Goal: Task Accomplishment & Management: Complete application form

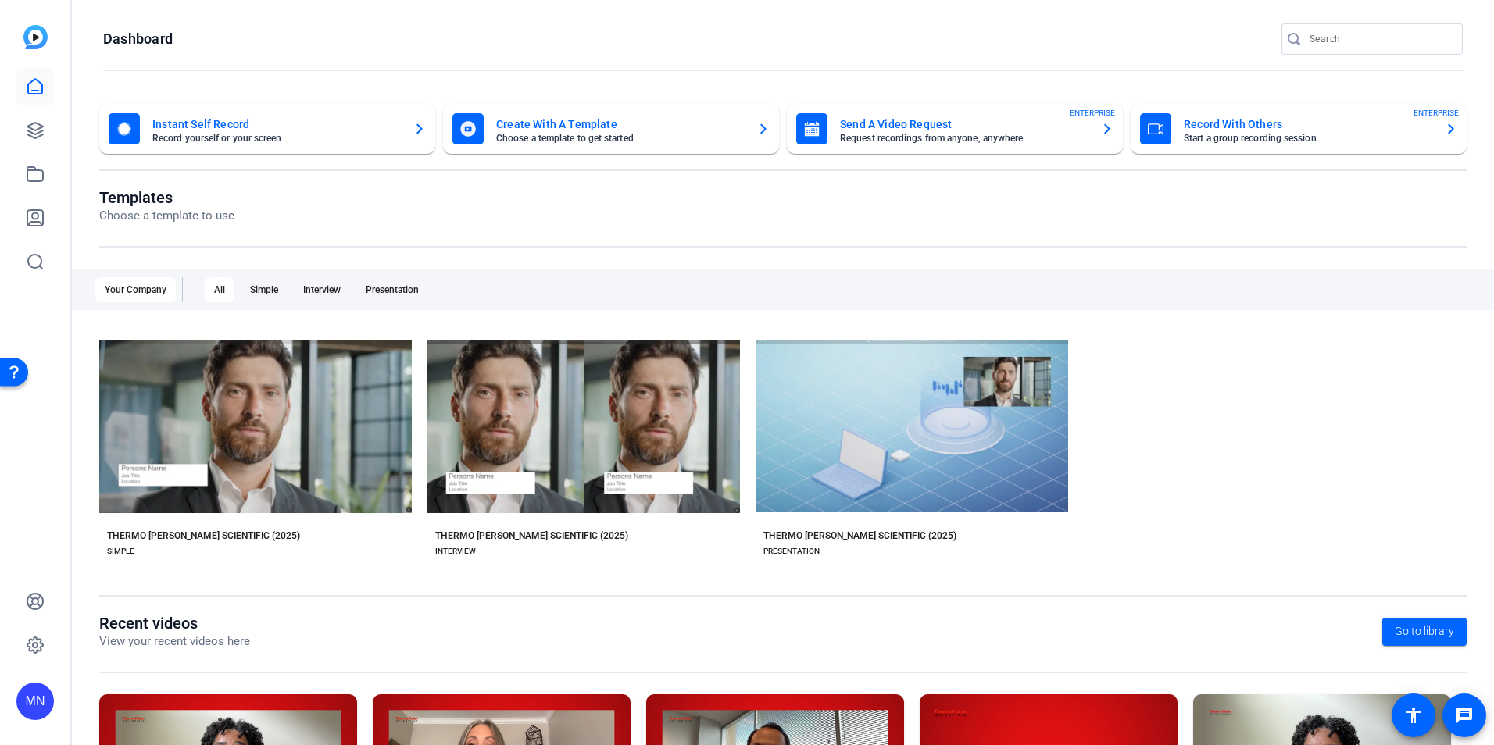
click at [409, 36] on openreel-page-title "Dashboard" at bounding box center [783, 38] width 1360 height 31
click at [20, 107] on div at bounding box center [35, 174] width 38 height 213
click at [30, 134] on icon at bounding box center [35, 130] width 19 height 19
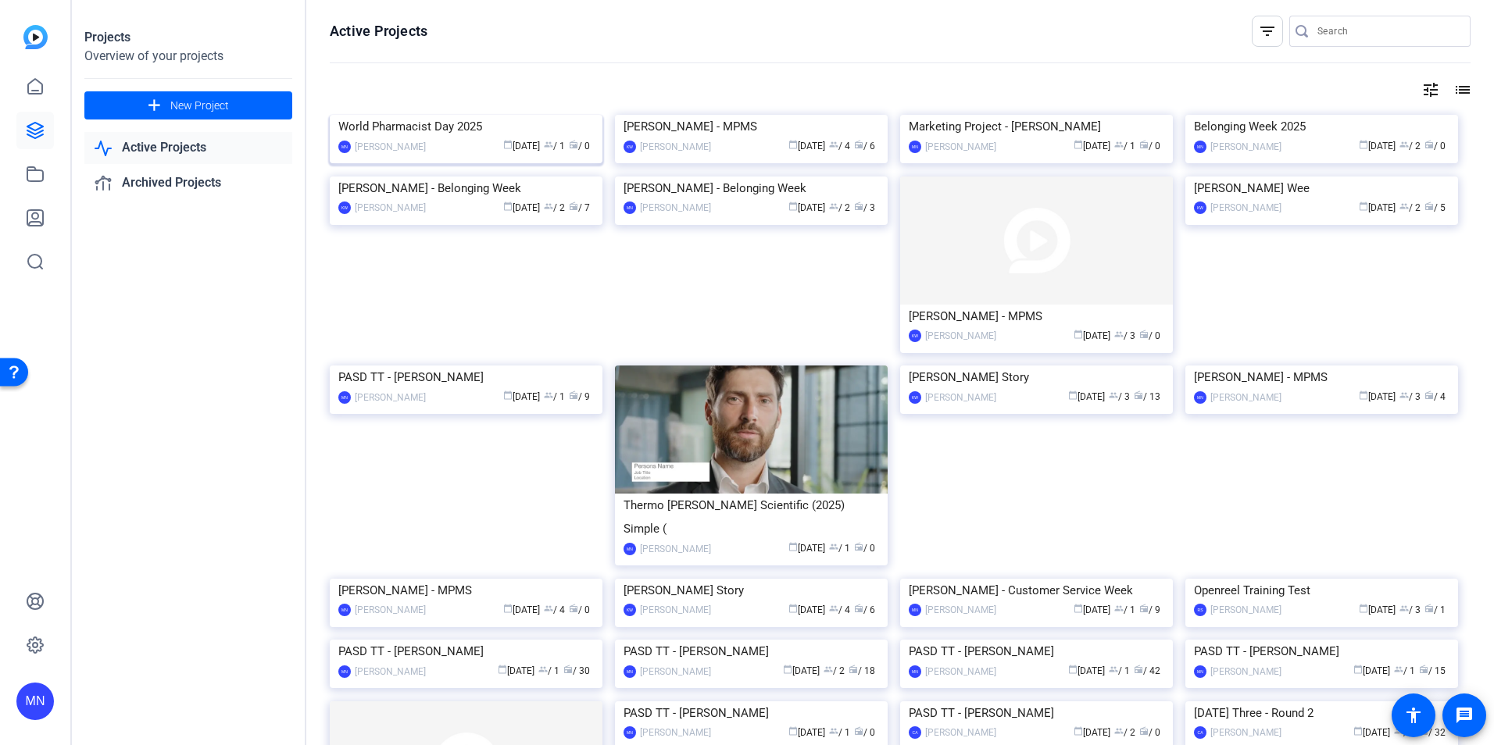
click at [407, 115] on img at bounding box center [466, 115] width 273 height 0
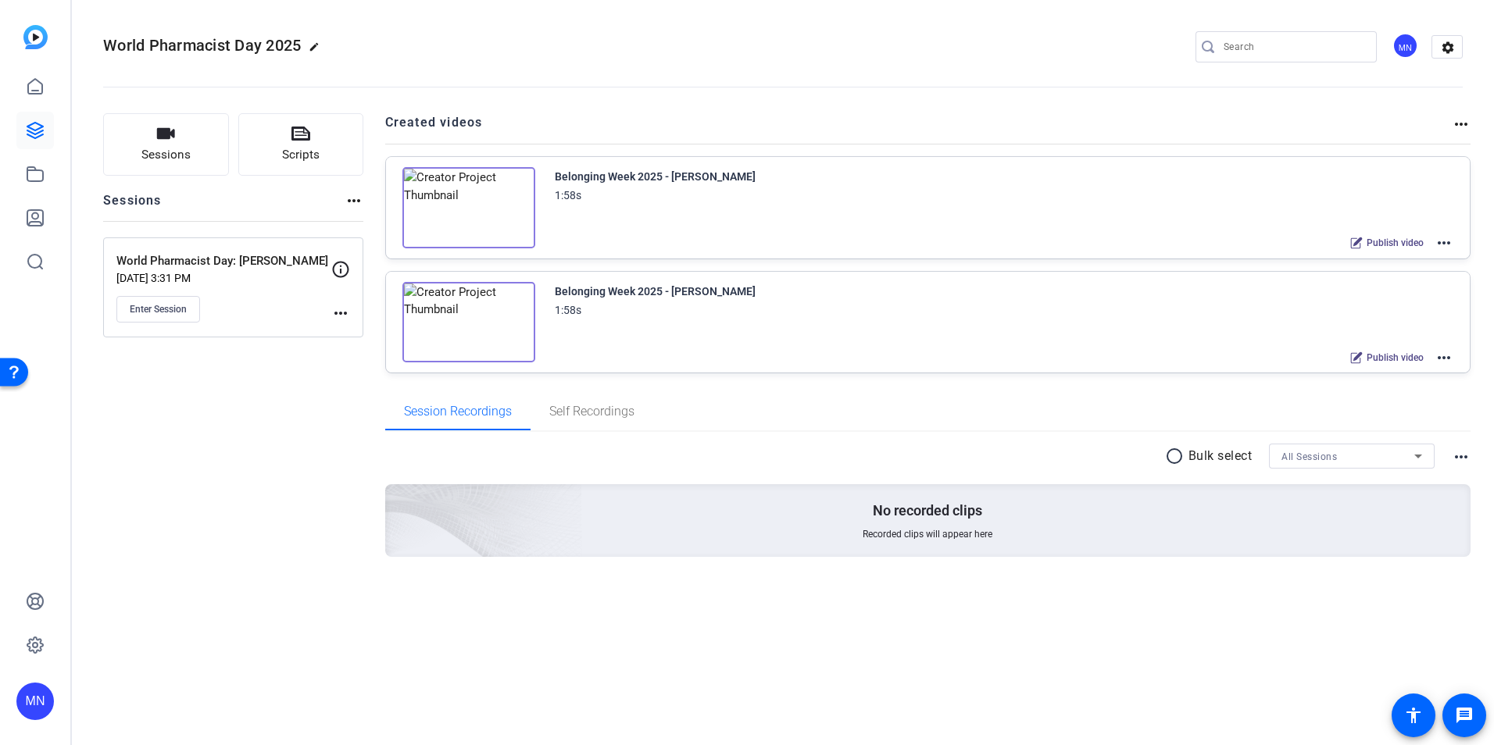
click at [1442, 245] on mat-icon "more_horiz" at bounding box center [1444, 243] width 19 height 19
click at [1407, 259] on span "Edit in Creator" at bounding box center [1386, 261] width 109 height 19
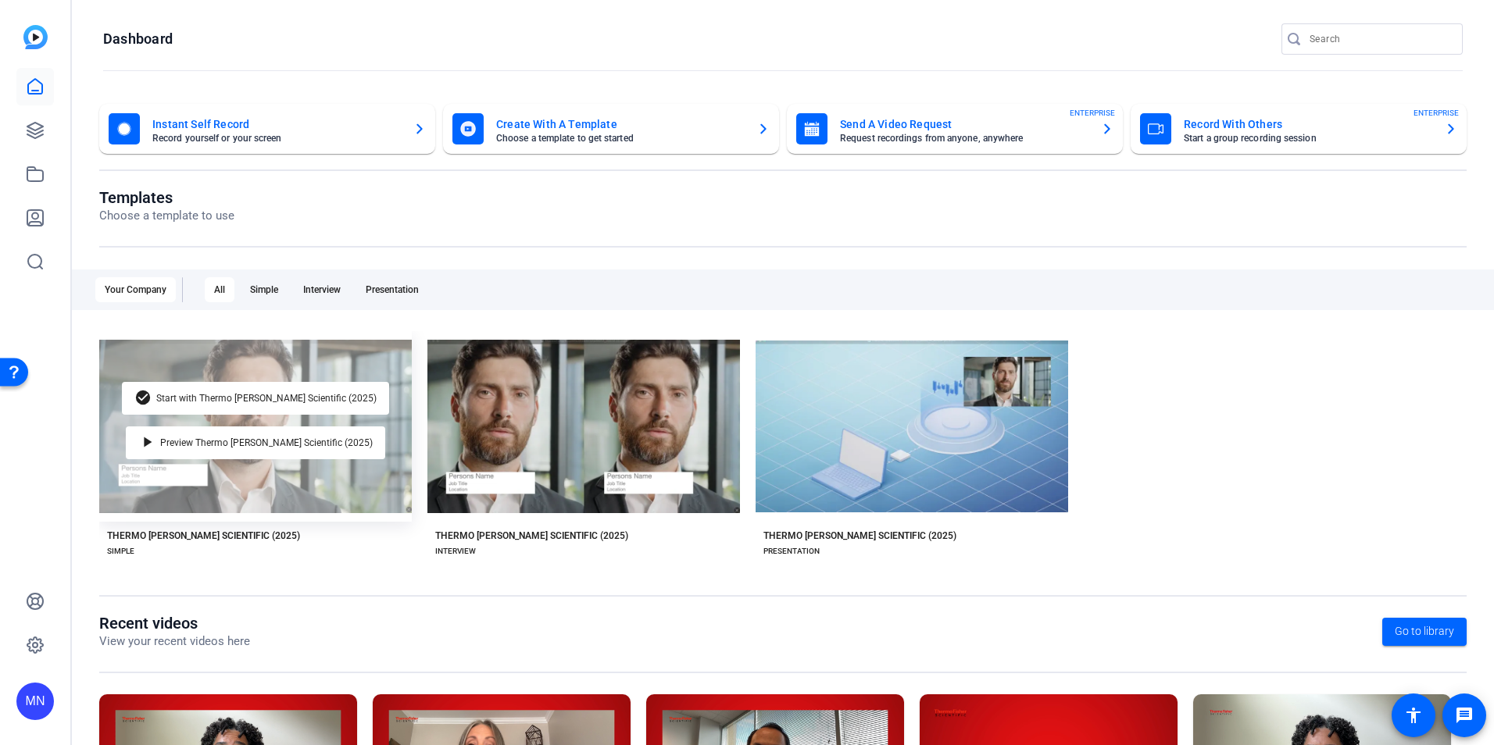
click at [261, 420] on div "check_circle Start with Thermo [PERSON_NAME] Scientific (2025) play_arrow Previ…" at bounding box center [255, 426] width 313 height 191
click at [270, 400] on span "Start with Thermo [PERSON_NAME] Scientific (2025)" at bounding box center [266, 398] width 220 height 9
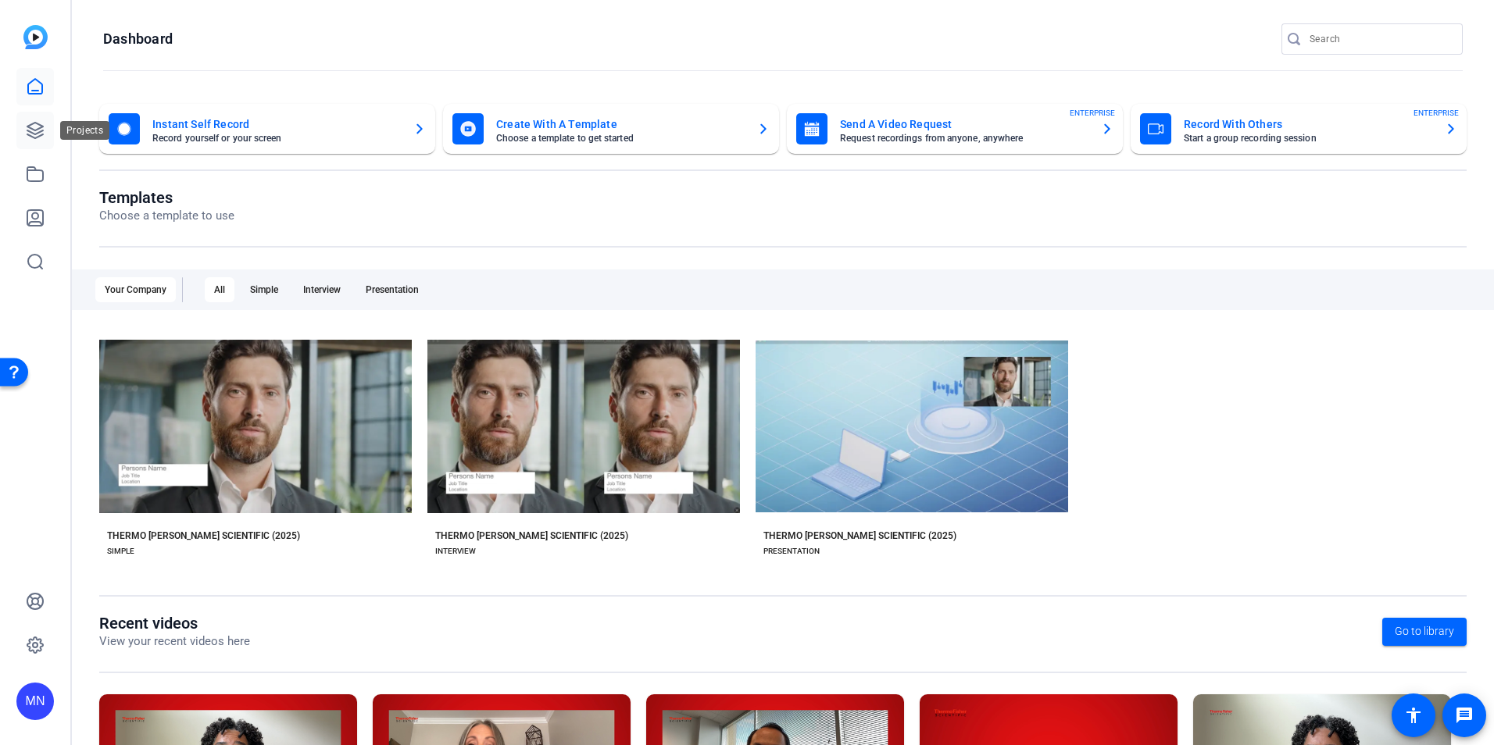
click at [21, 134] on link at bounding box center [35, 131] width 38 height 38
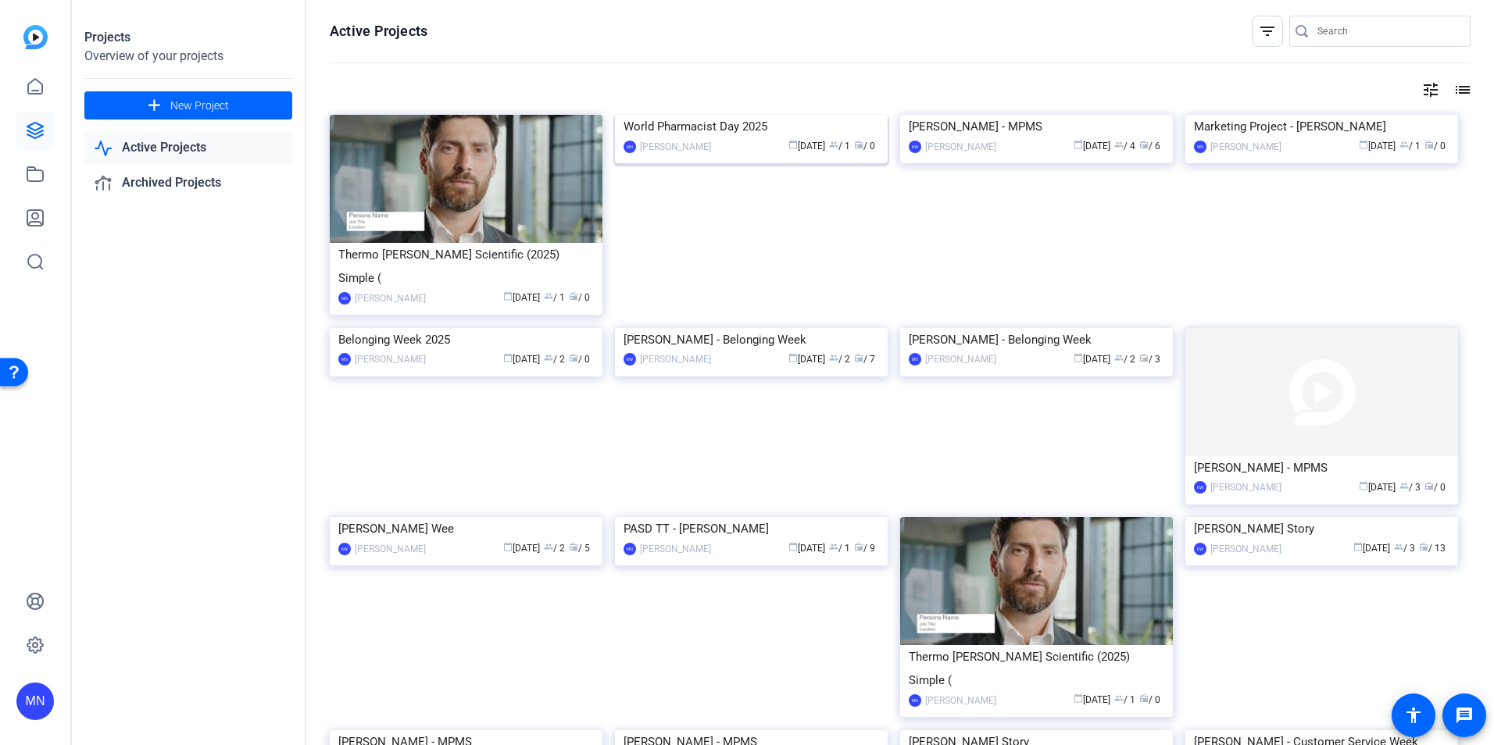
click at [813, 115] on img at bounding box center [751, 115] width 273 height 0
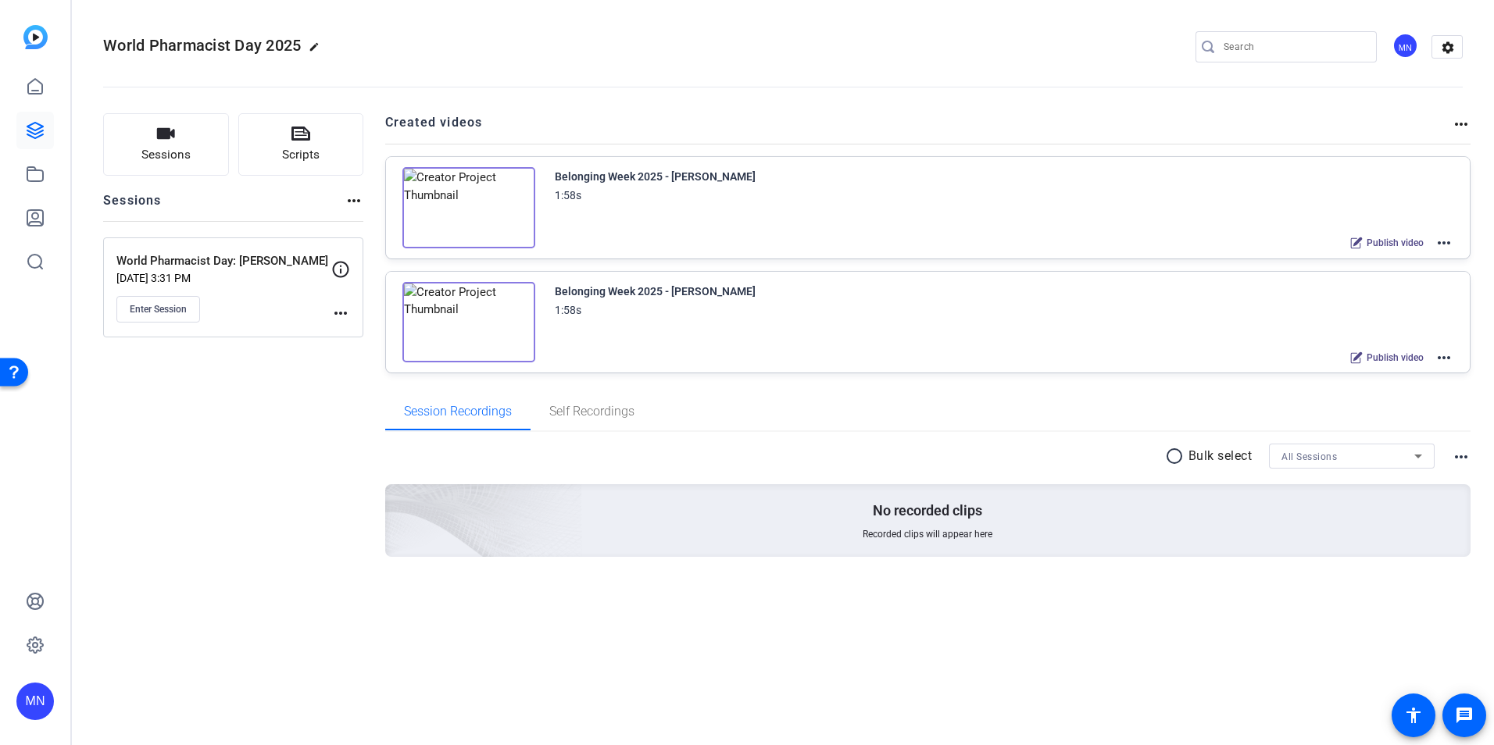
click at [1449, 244] on mat-icon "more_horiz" at bounding box center [1444, 243] width 19 height 19
click at [1381, 316] on span "Archive" at bounding box center [1386, 320] width 109 height 19
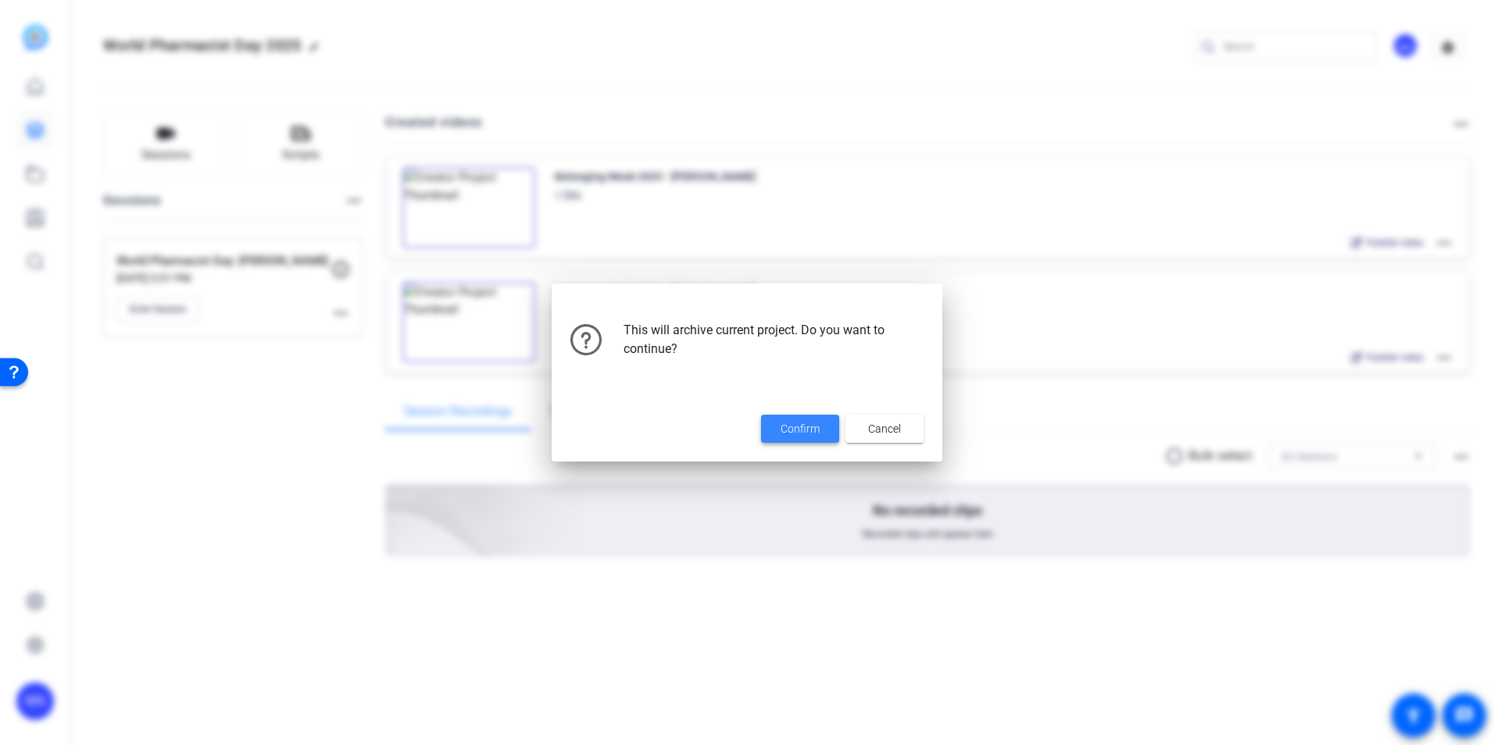
click at [813, 418] on span at bounding box center [800, 429] width 78 height 38
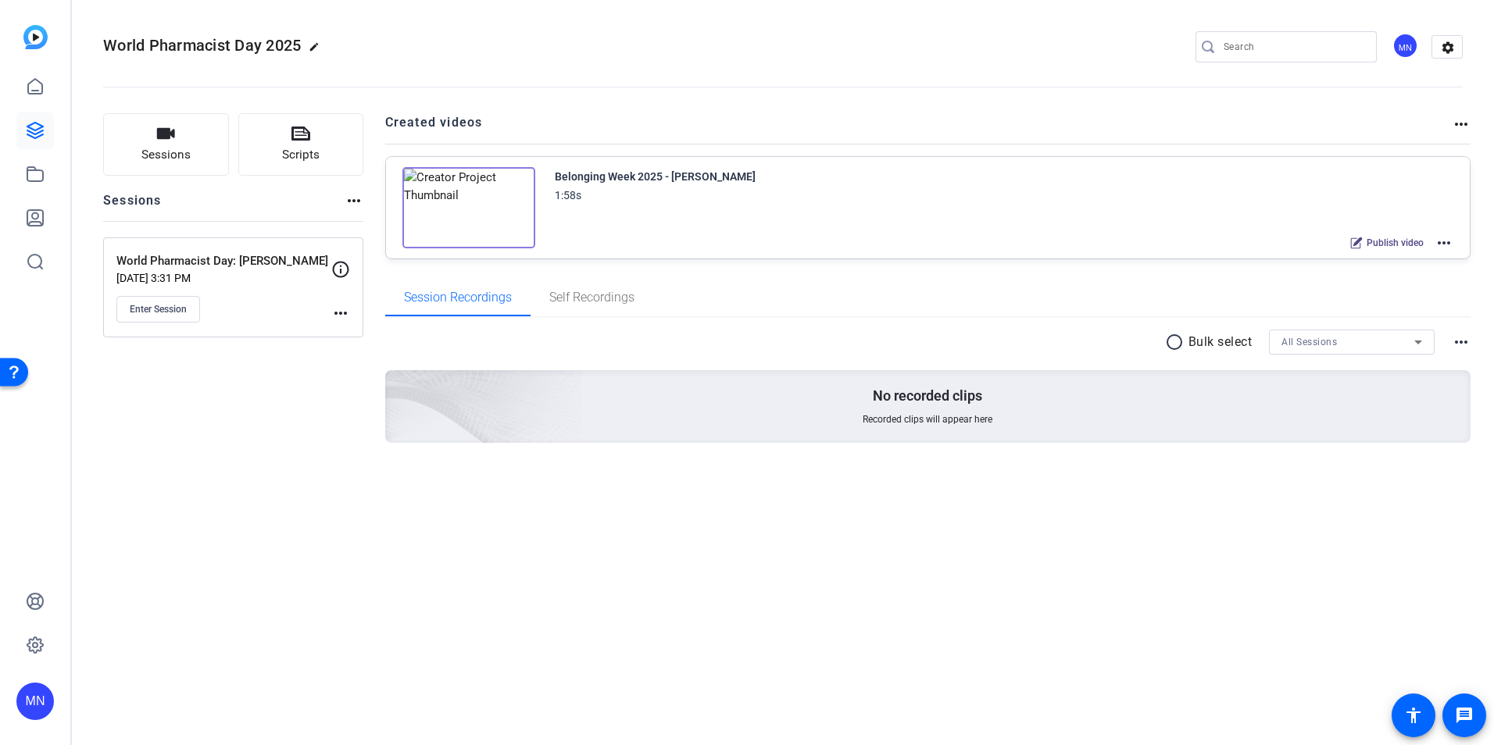
click at [1449, 245] on mat-icon "more_horiz" at bounding box center [1444, 243] width 19 height 19
click at [1396, 270] on span "Edit in Creator" at bounding box center [1386, 261] width 109 height 19
click at [1471, 118] on div "Sessions Scripts Sessions more_horiz World Pharmacist Day: [PERSON_NAME] [DATE]…" at bounding box center [783, 303] width 1422 height 419
click at [1466, 122] on mat-icon "more_horiz" at bounding box center [1461, 124] width 19 height 19
click at [1442, 241] on div at bounding box center [747, 372] width 1494 height 745
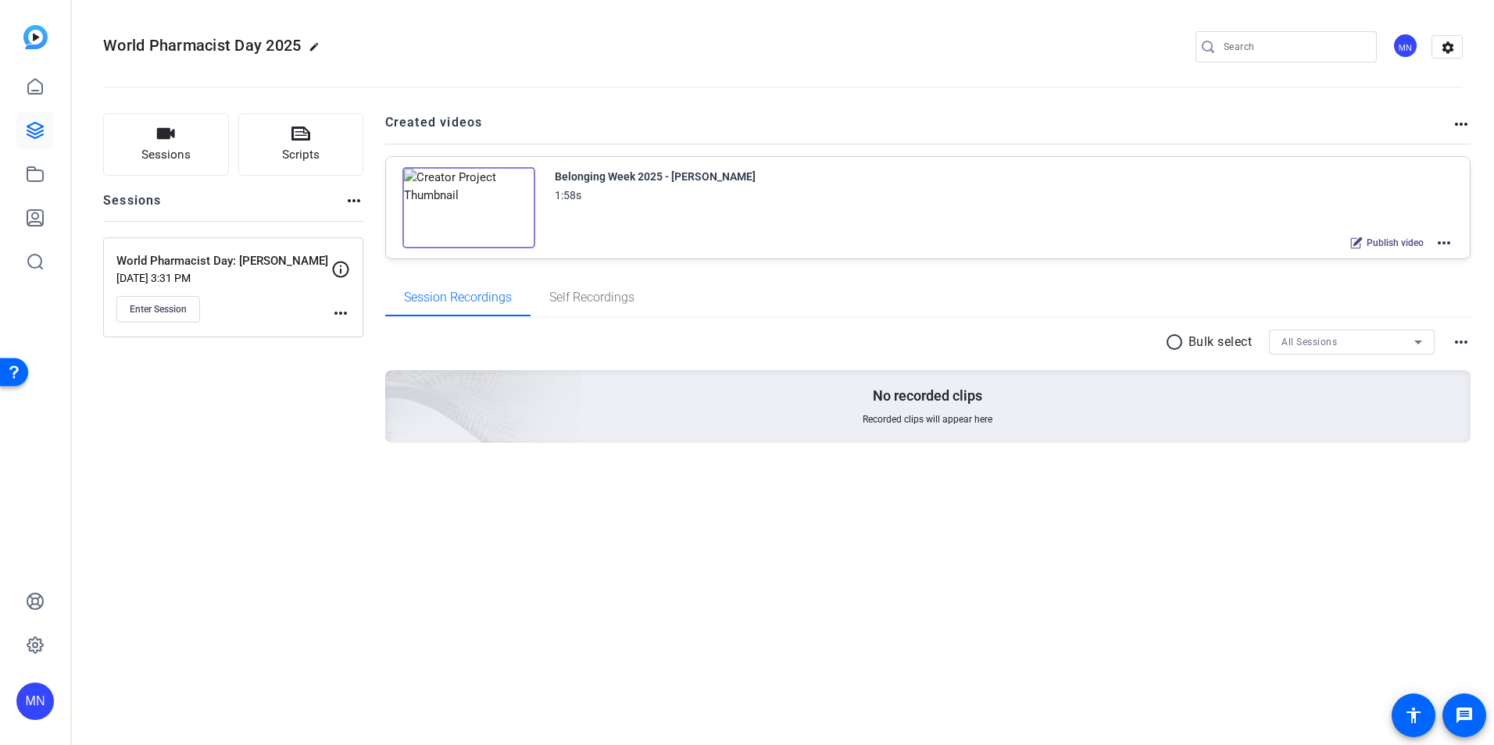
click at [1442, 241] on mat-icon "more_horiz" at bounding box center [1444, 243] width 19 height 19
click at [1393, 320] on span "Archive" at bounding box center [1386, 320] width 109 height 19
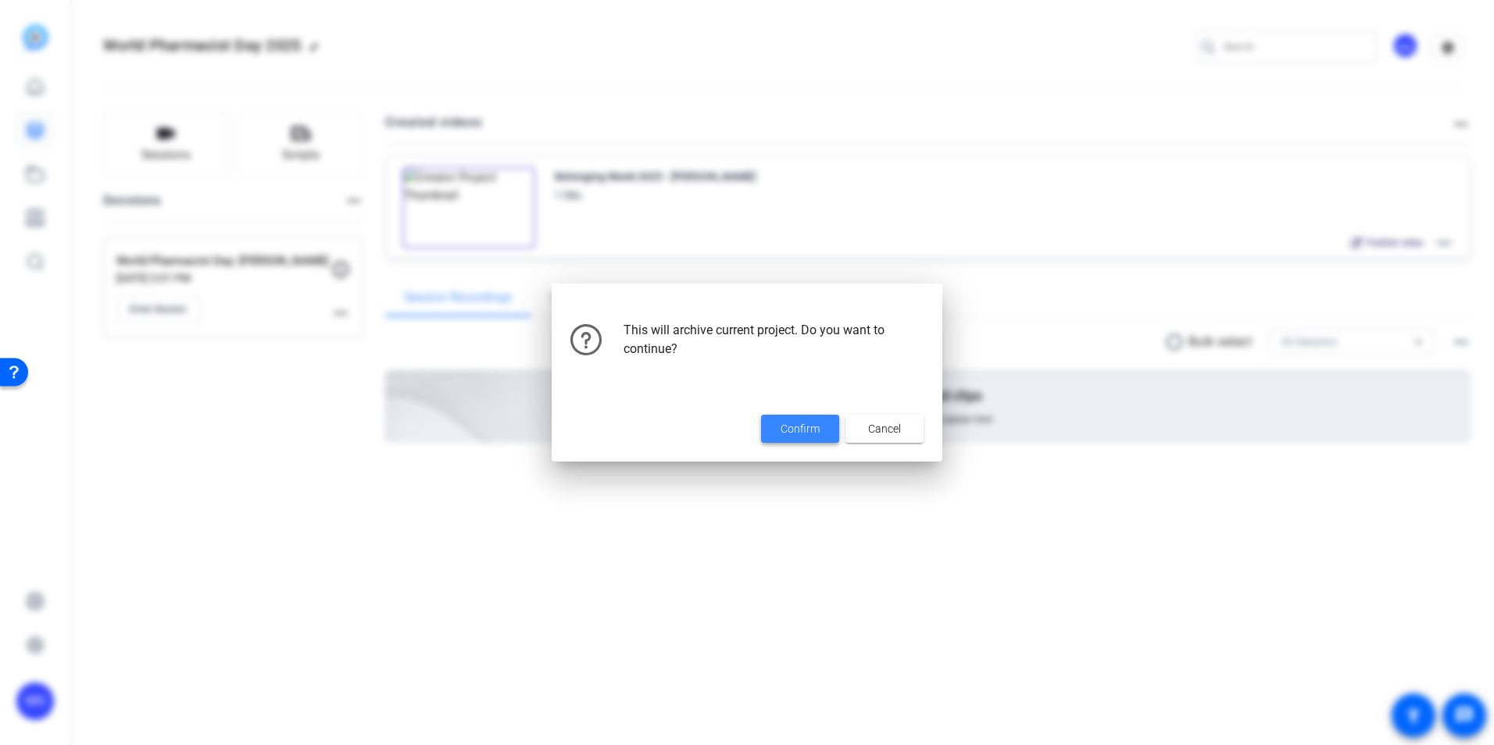
click at [820, 427] on span at bounding box center [800, 429] width 78 height 38
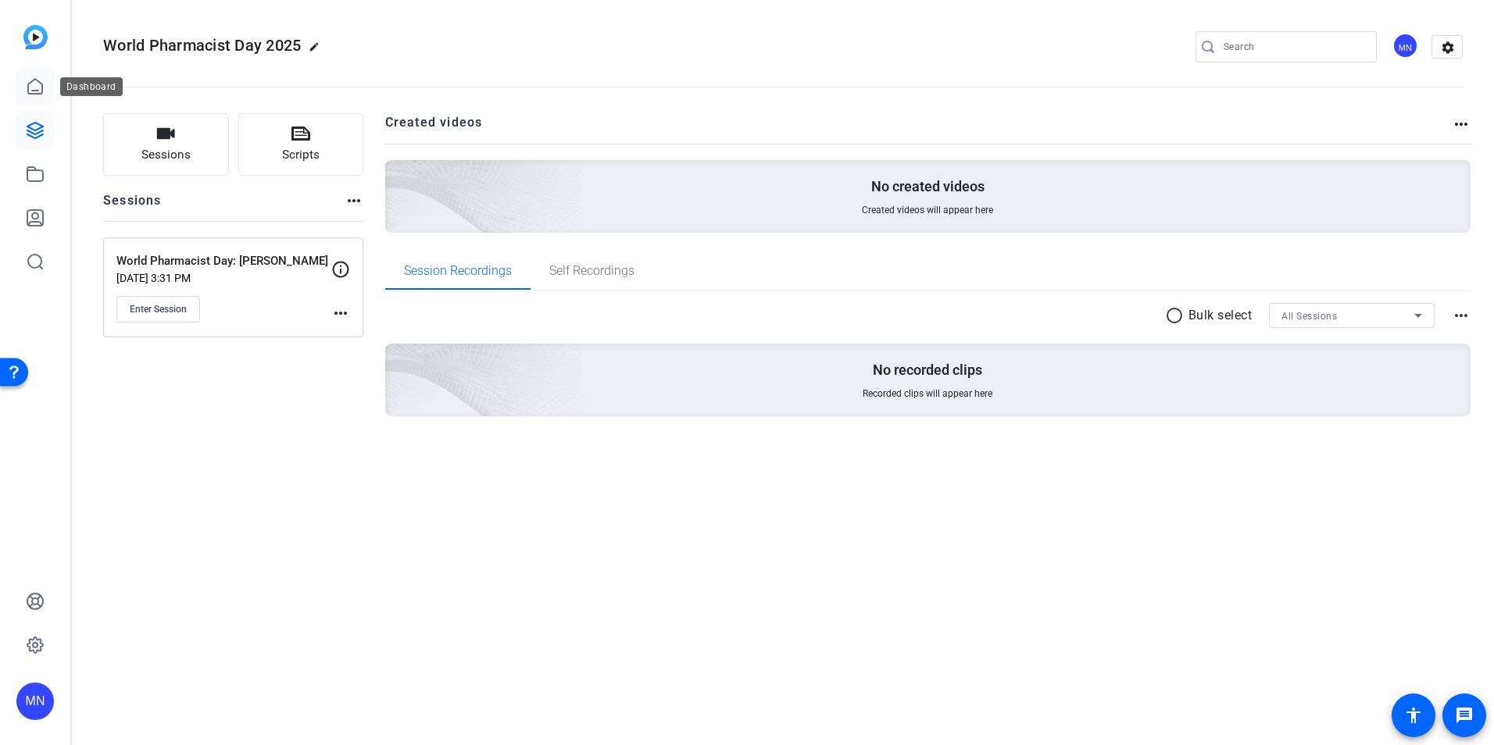
click at [34, 97] on link at bounding box center [35, 87] width 38 height 38
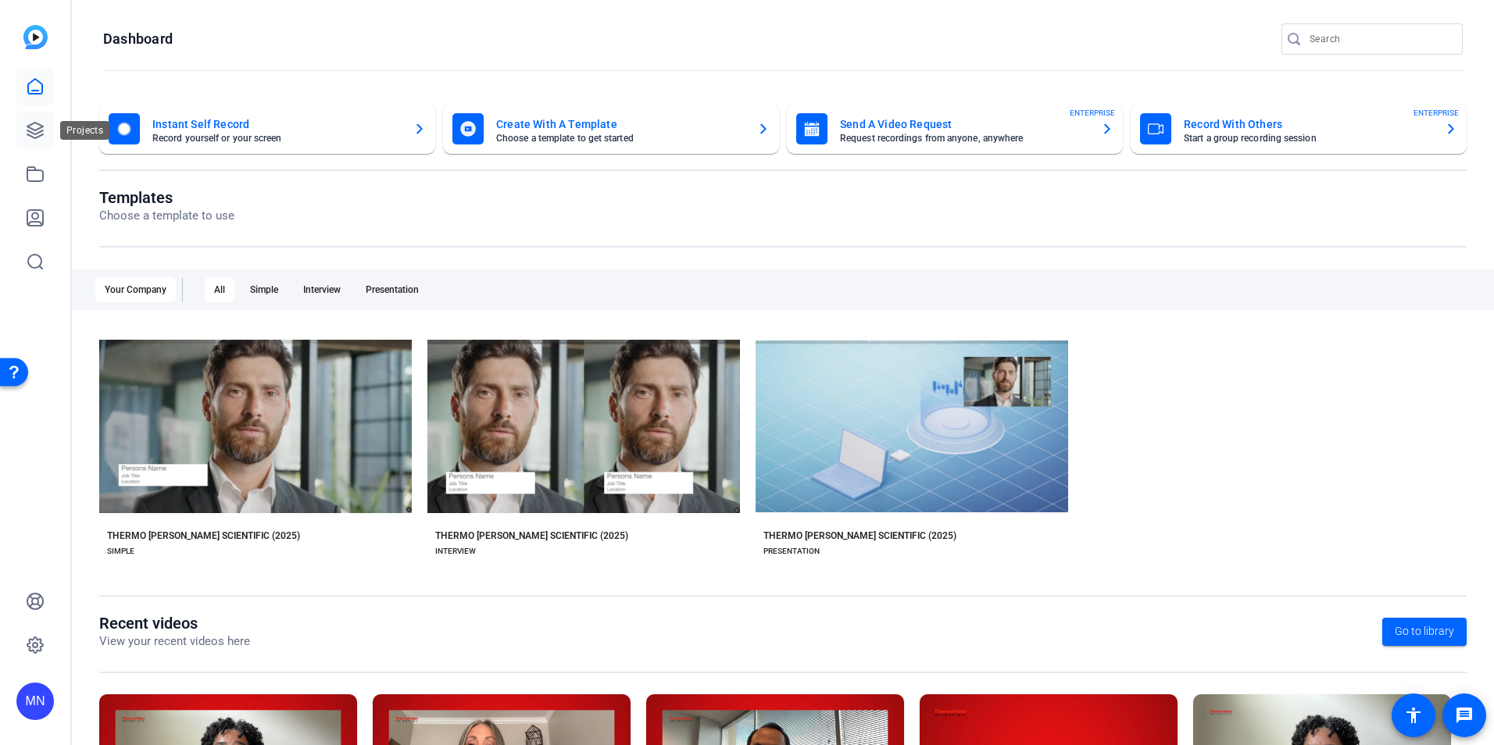
click at [40, 135] on icon at bounding box center [35, 131] width 16 height 16
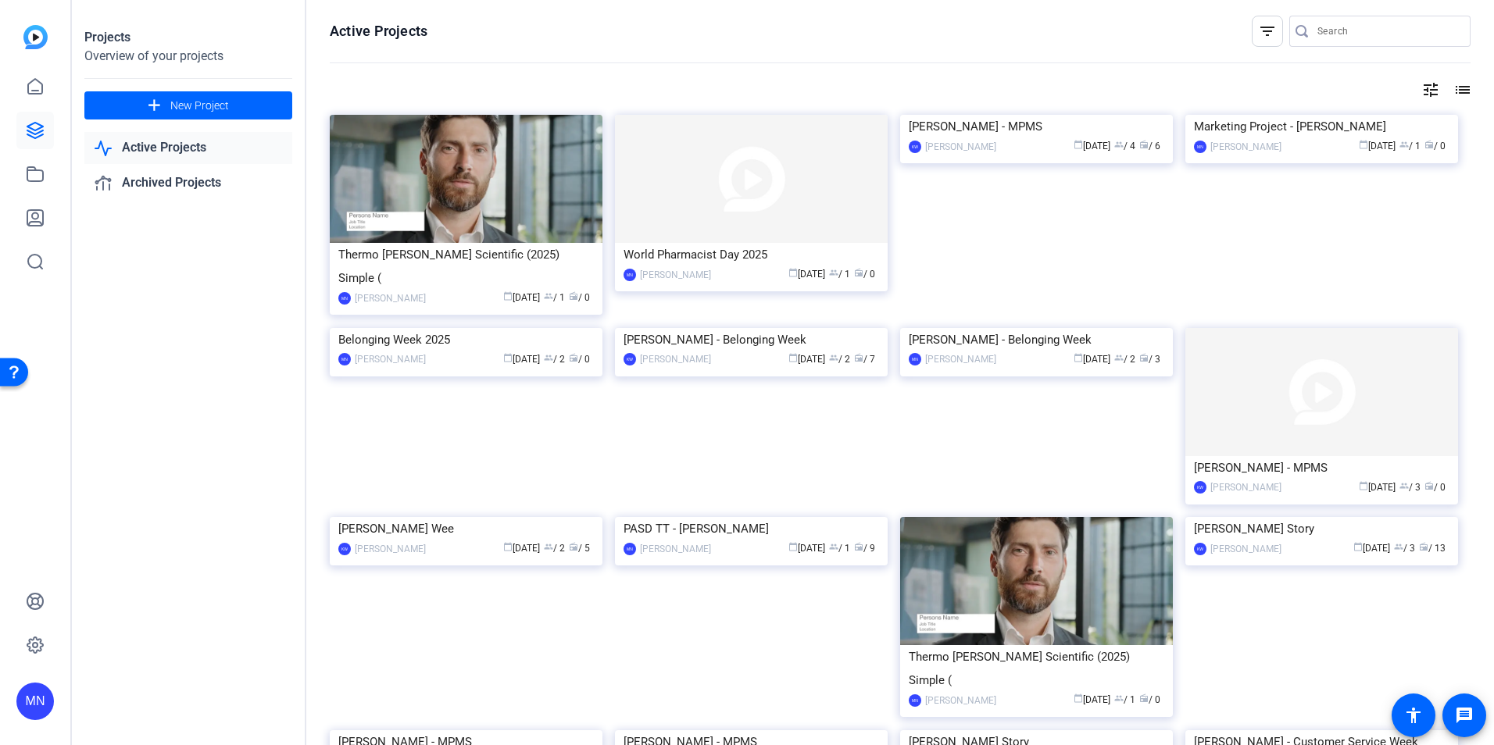
click at [1462, 93] on mat-icon "list" at bounding box center [1461, 89] width 19 height 19
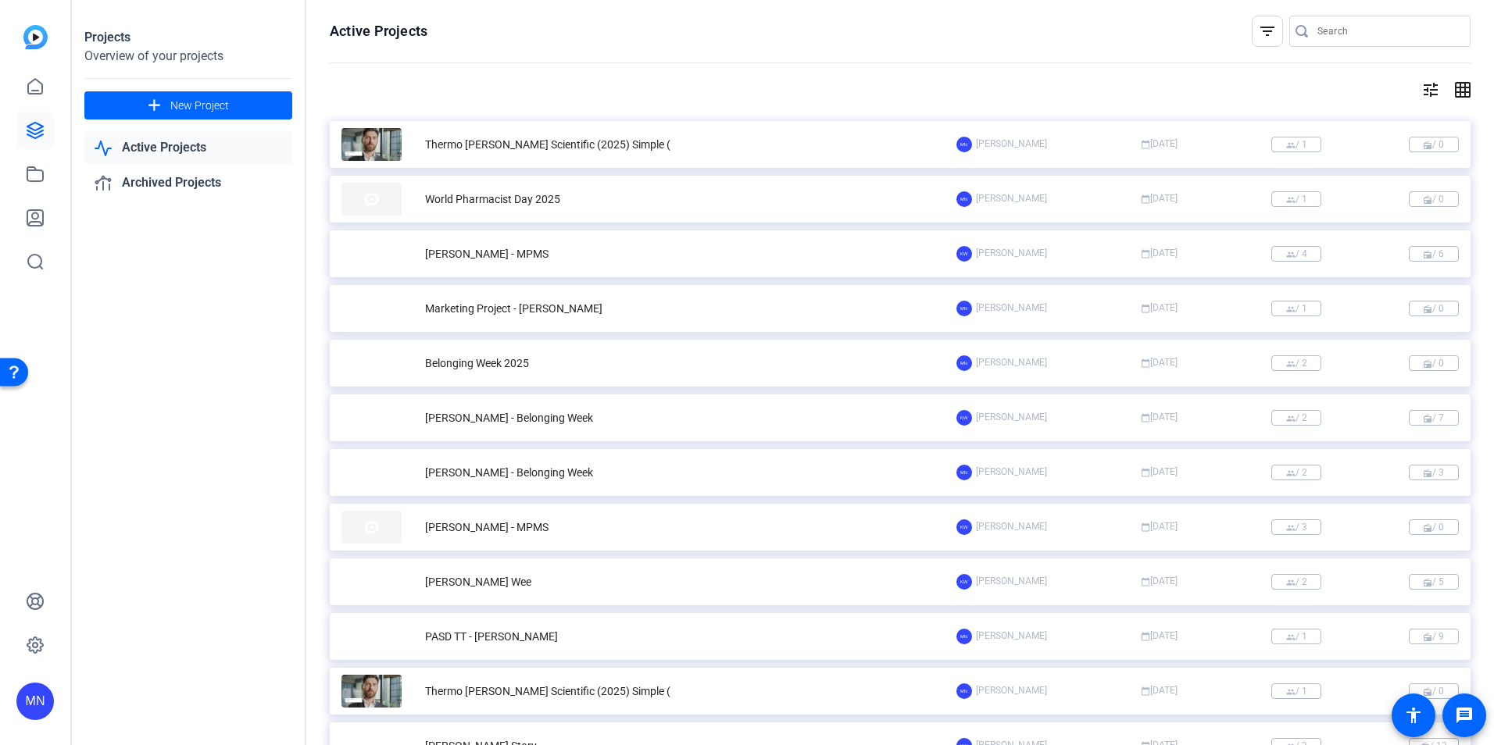
click at [1462, 93] on mat-icon "grid_on" at bounding box center [1461, 89] width 19 height 19
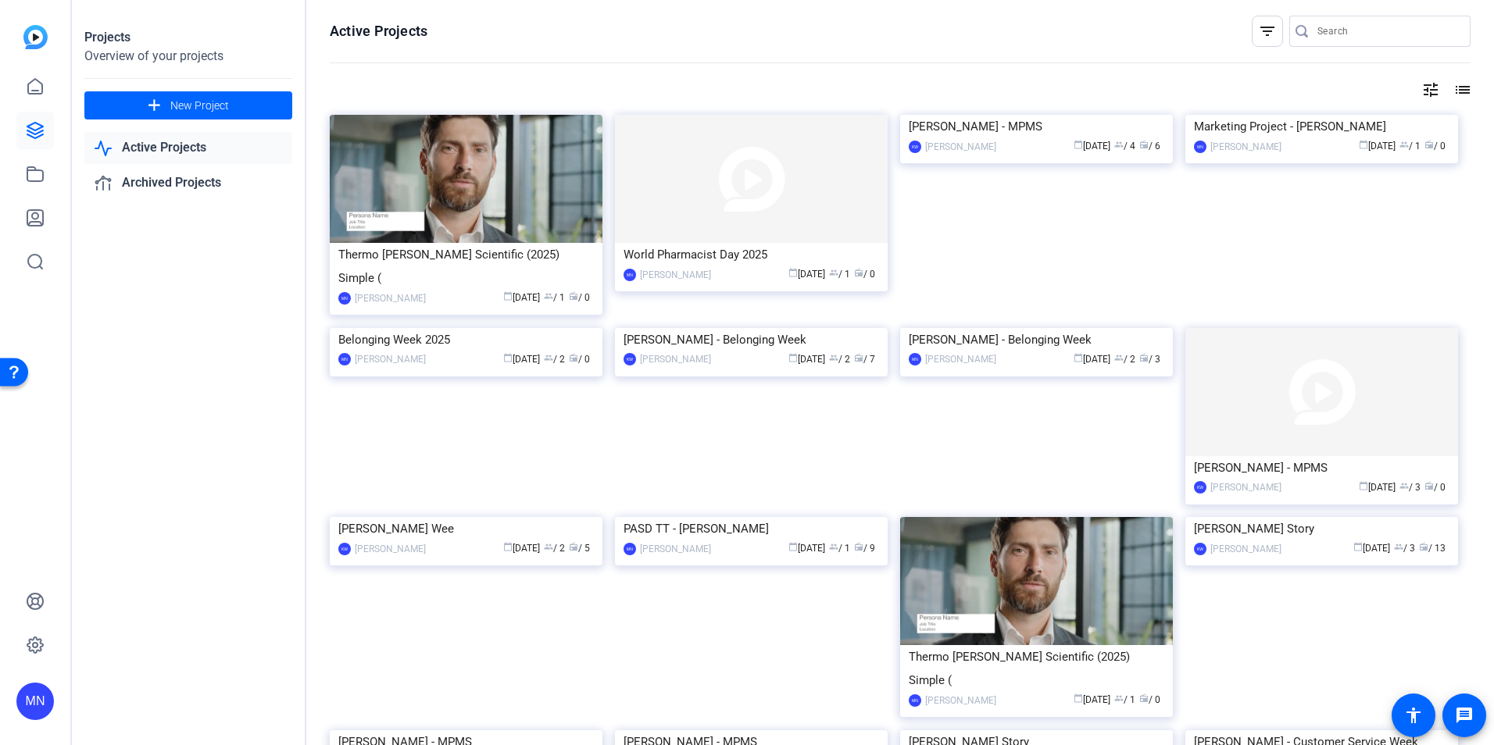
click at [1457, 86] on mat-icon "list" at bounding box center [1461, 89] width 19 height 19
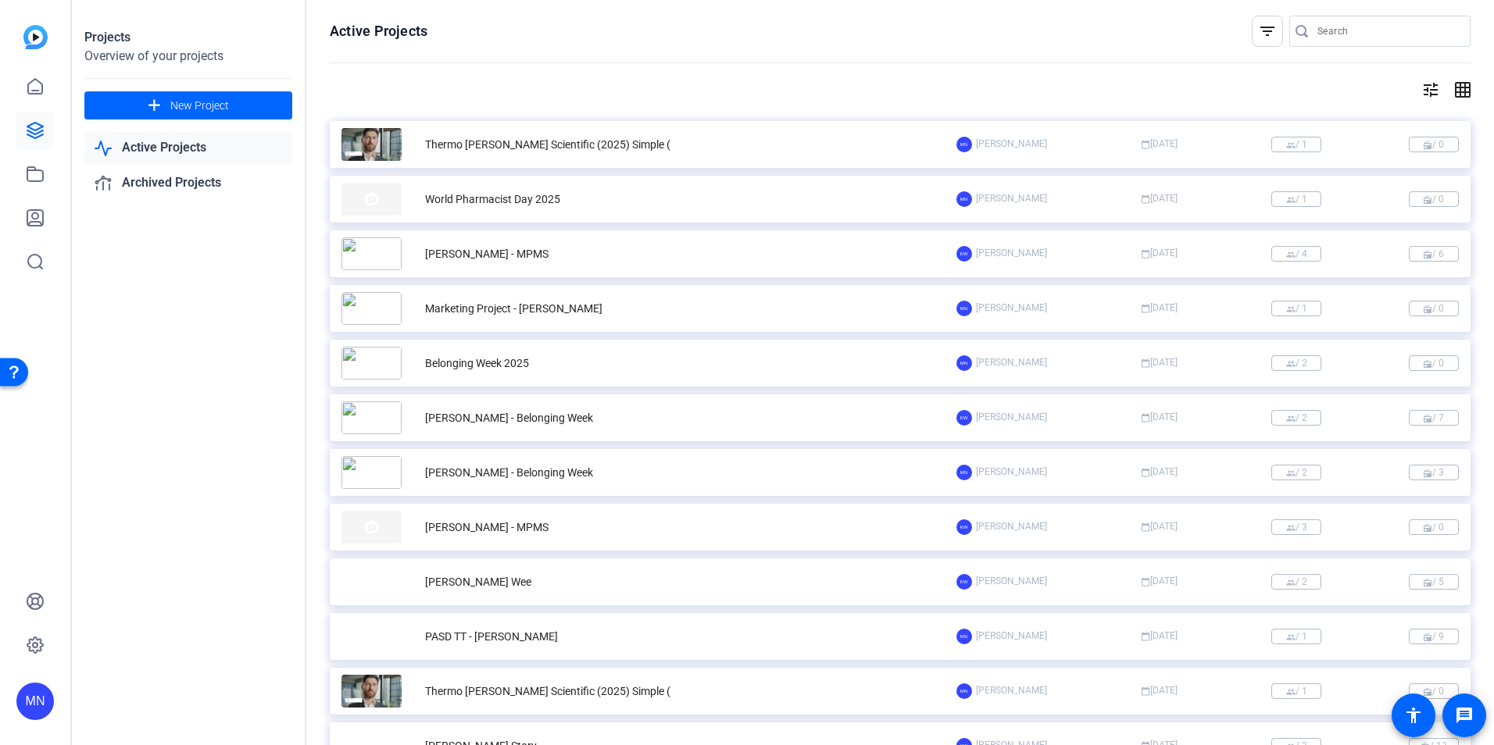
click at [1441, 146] on span "radio / 0" at bounding box center [1434, 145] width 50 height 16
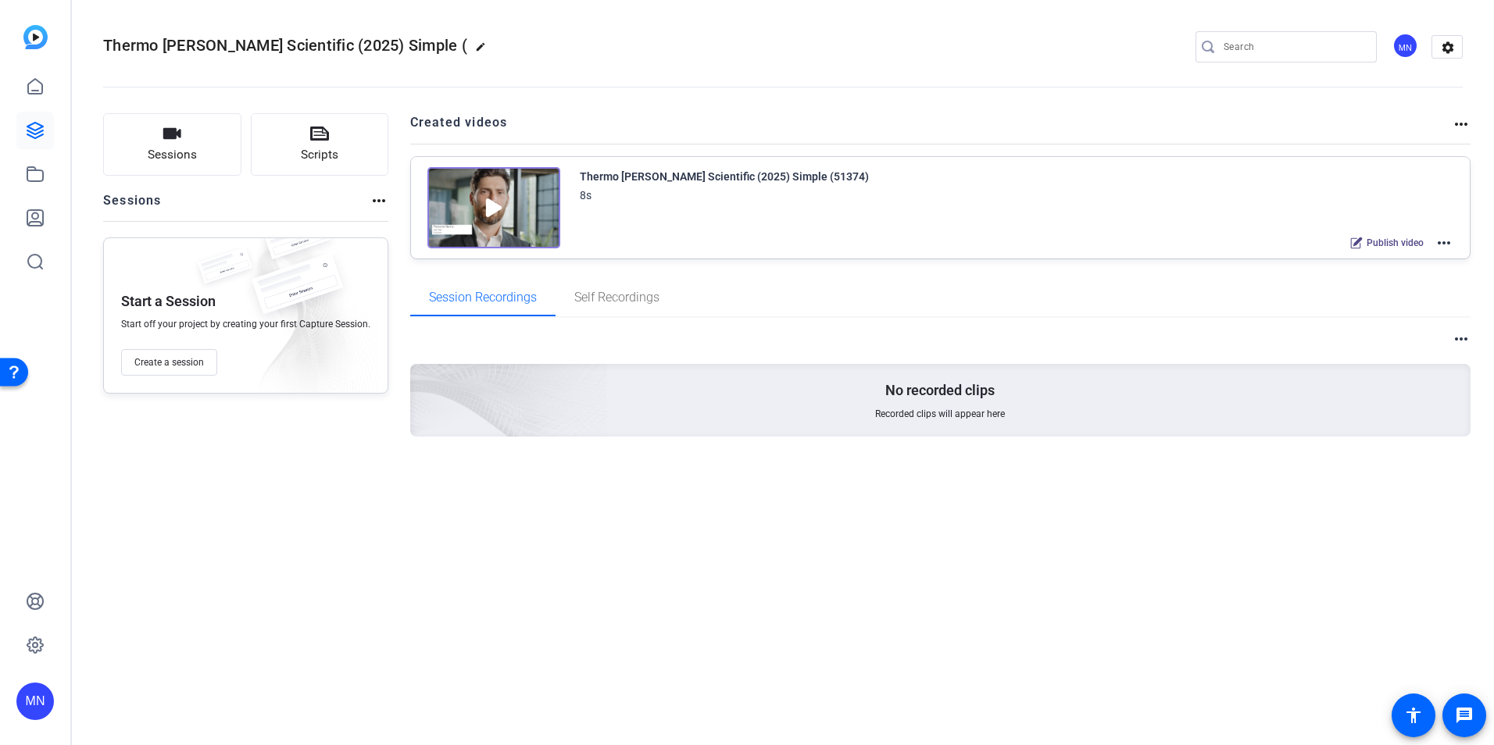
click at [1445, 240] on mat-icon "more_horiz" at bounding box center [1444, 243] width 19 height 19
click at [1382, 256] on span "Edit in Creator" at bounding box center [1386, 261] width 109 height 19
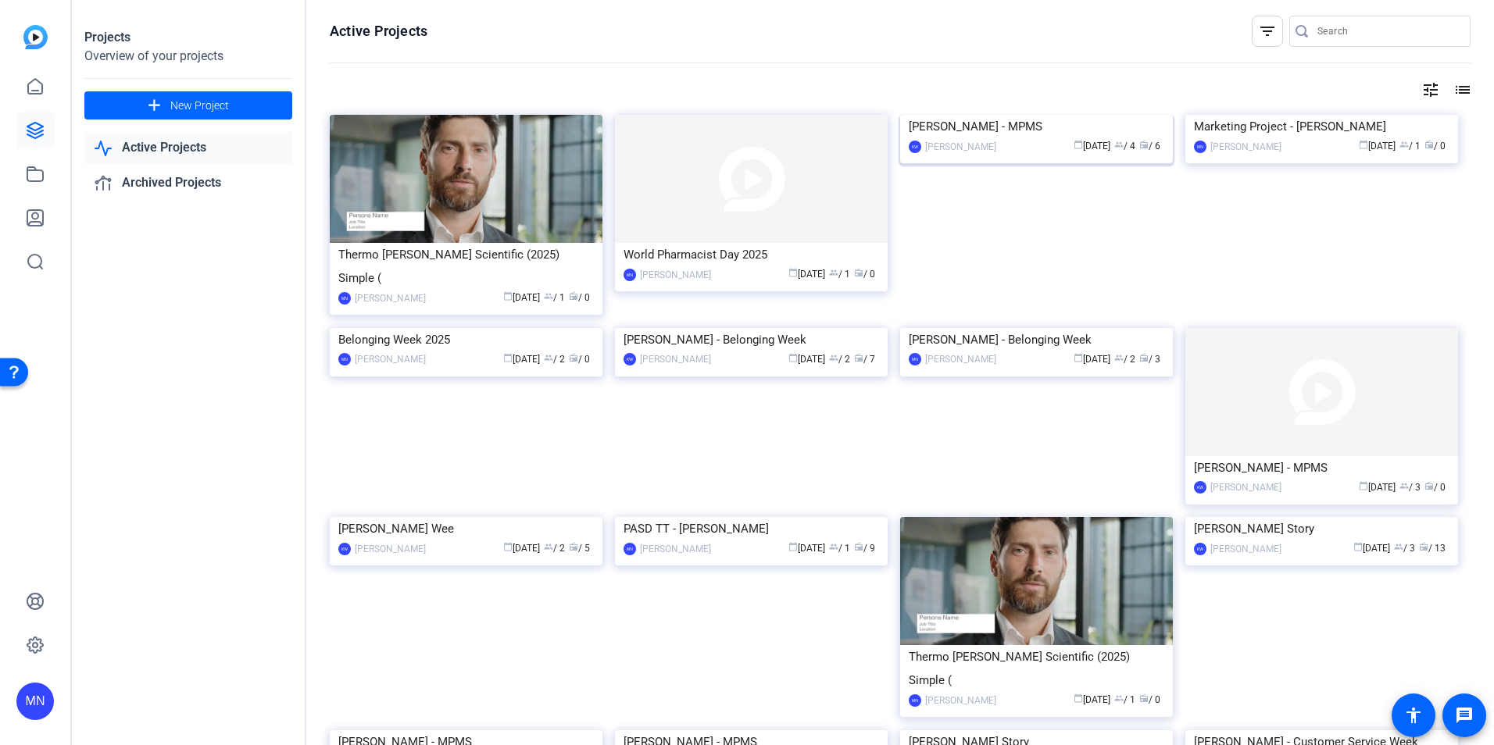
click at [970, 115] on img at bounding box center [1036, 115] width 273 height 0
click at [1106, 520] on img at bounding box center [1036, 581] width 273 height 128
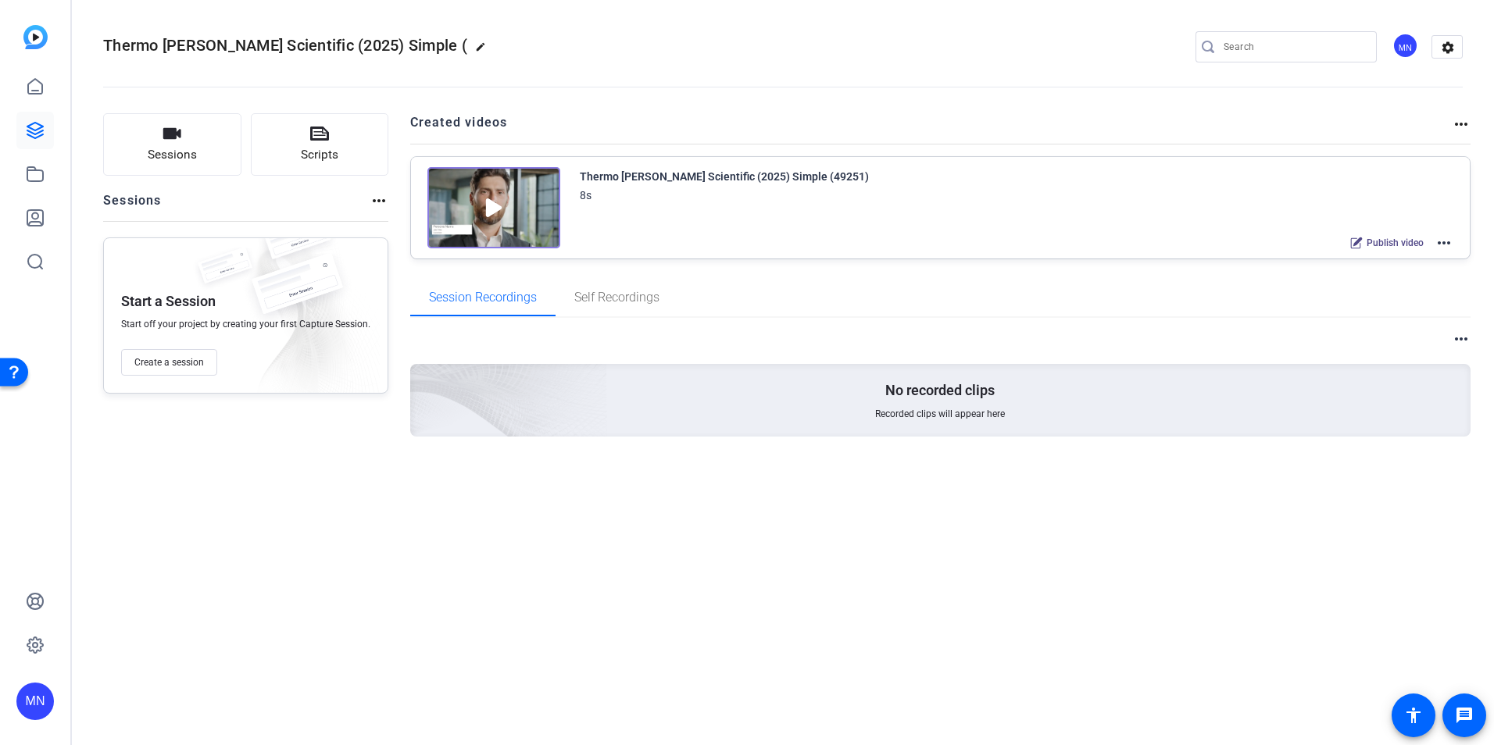
click at [1460, 120] on mat-icon "more_horiz" at bounding box center [1461, 124] width 19 height 19
click at [1447, 244] on div at bounding box center [747, 372] width 1494 height 745
click at [1447, 245] on mat-icon "more_horiz" at bounding box center [1444, 243] width 19 height 19
click at [1382, 317] on span "Archive" at bounding box center [1386, 320] width 109 height 19
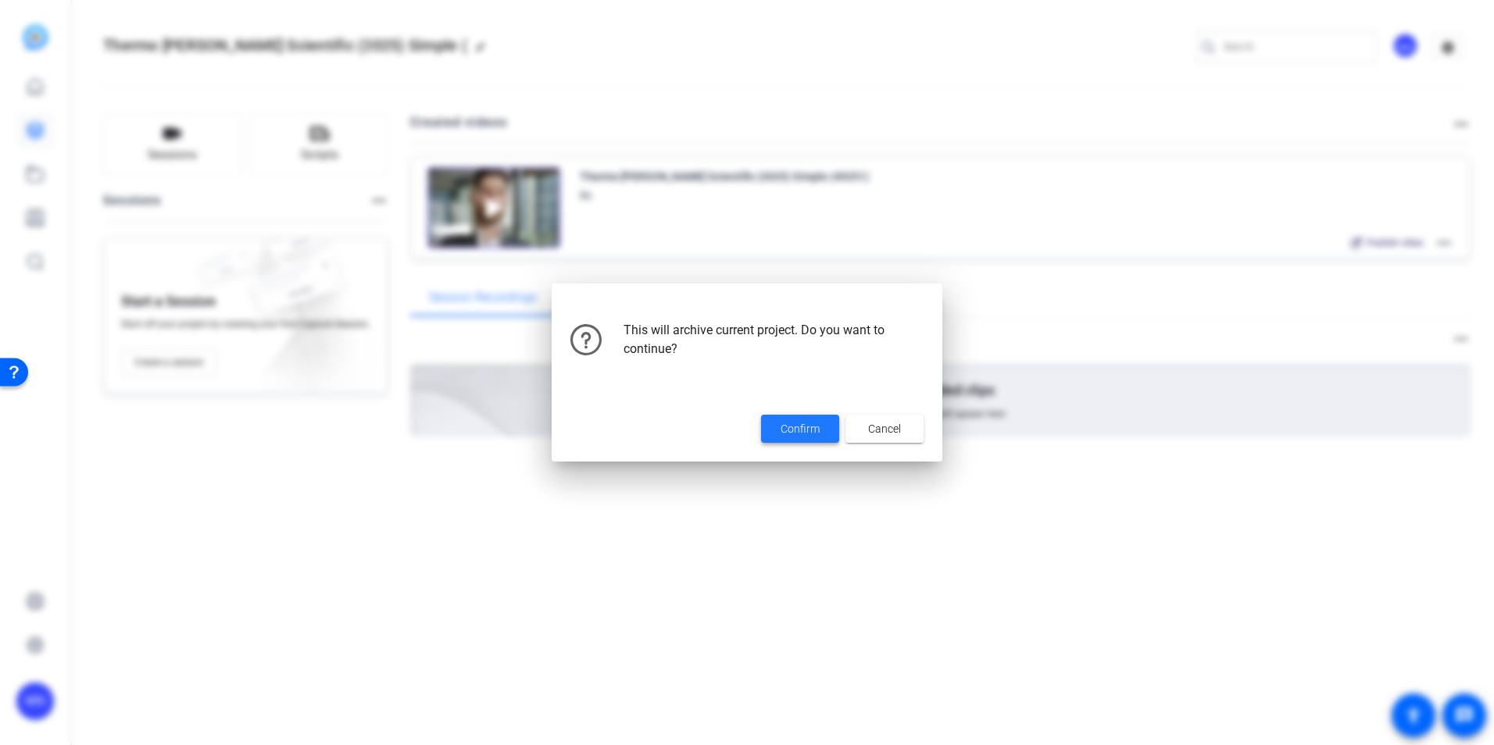
click at [786, 423] on span "Confirm" at bounding box center [800, 429] width 39 height 16
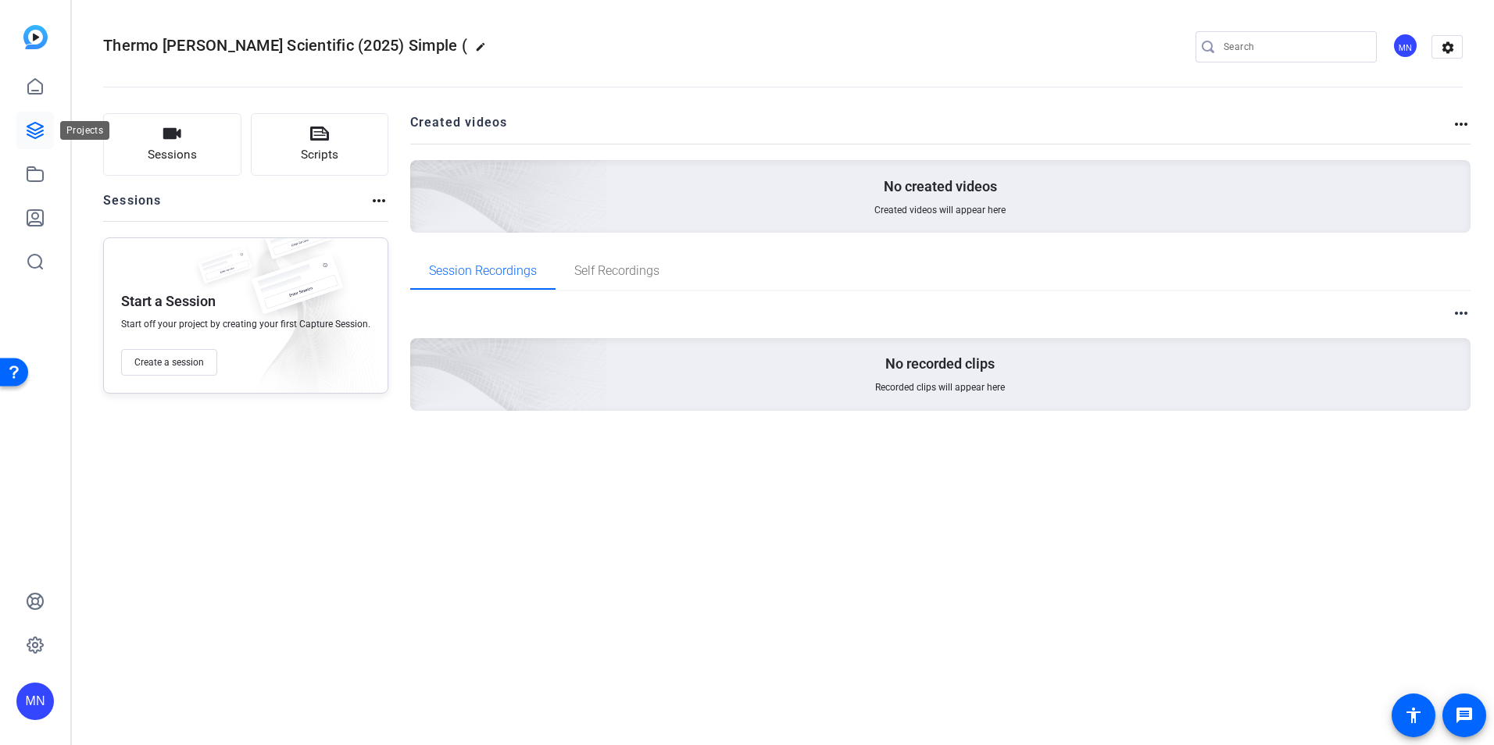
click at [35, 131] on icon at bounding box center [35, 130] width 19 height 19
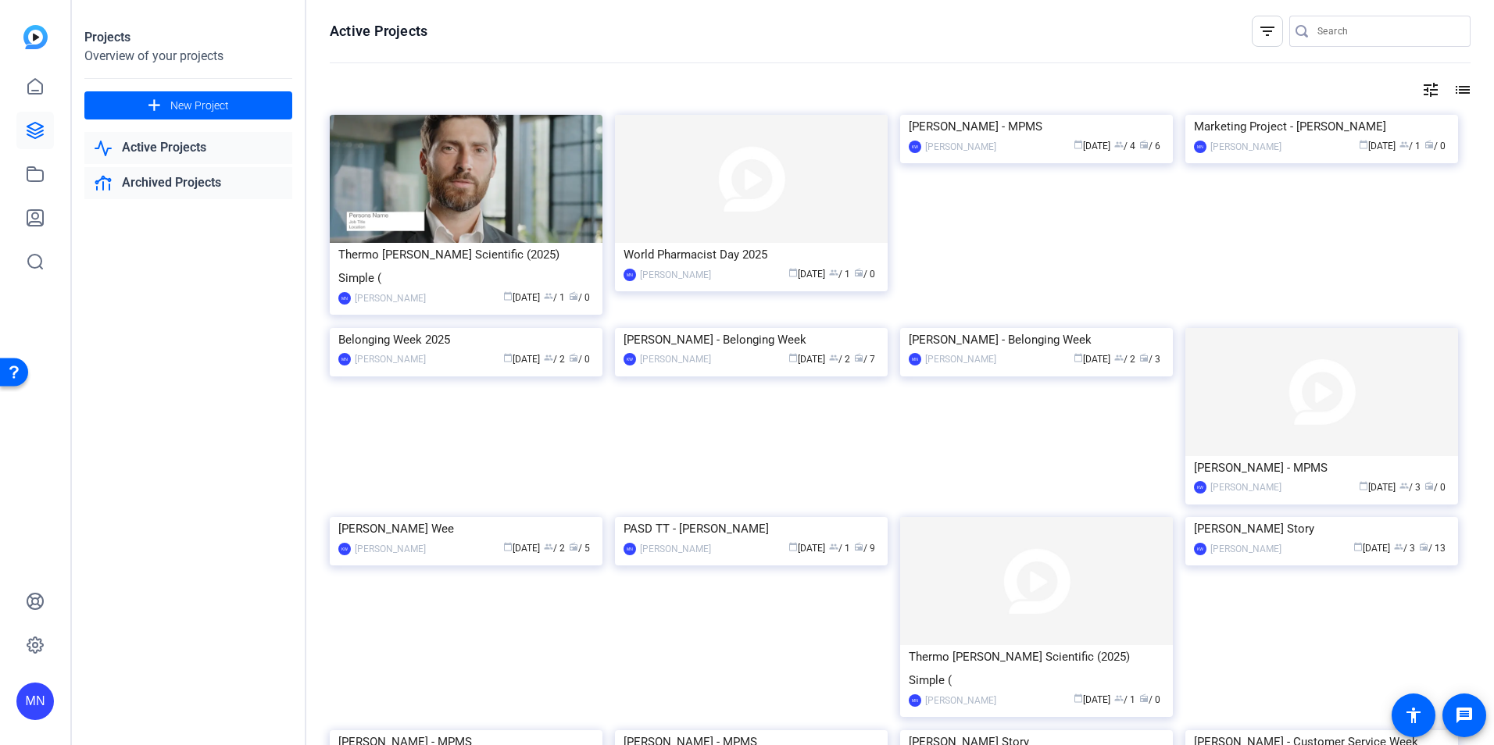
click at [146, 174] on link "Archived Projects" at bounding box center [188, 183] width 208 height 32
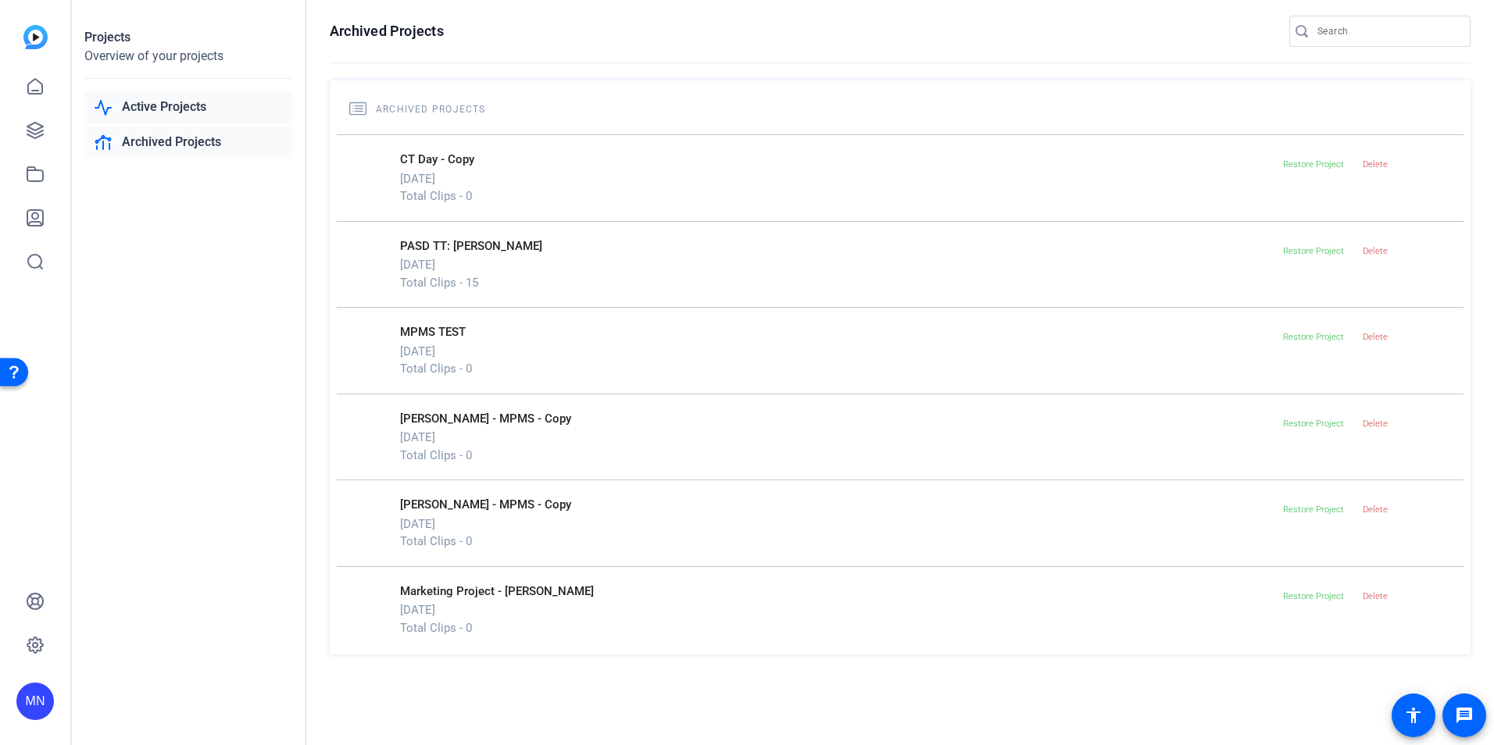
click at [166, 114] on link "Active Projects" at bounding box center [188, 107] width 208 height 32
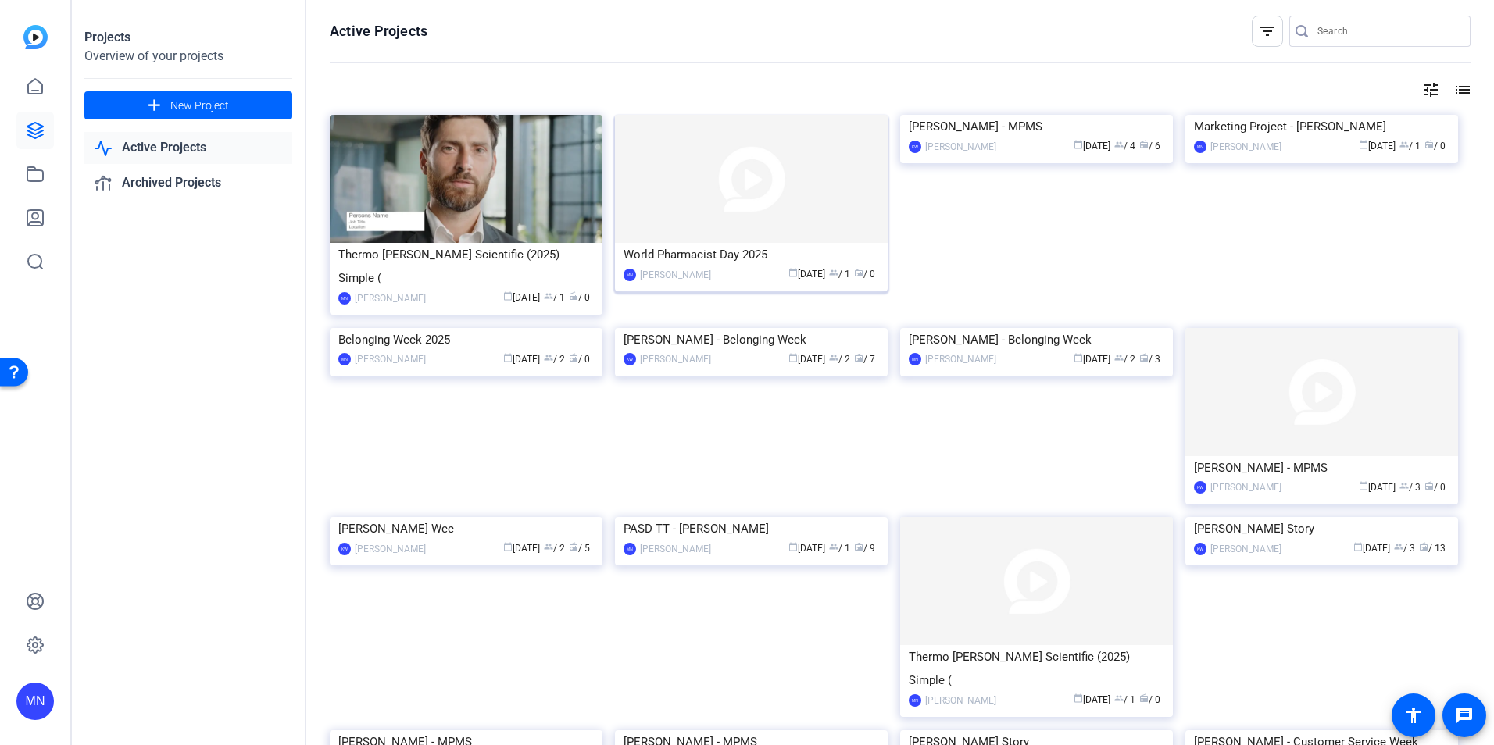
click at [807, 209] on img at bounding box center [751, 179] width 273 height 128
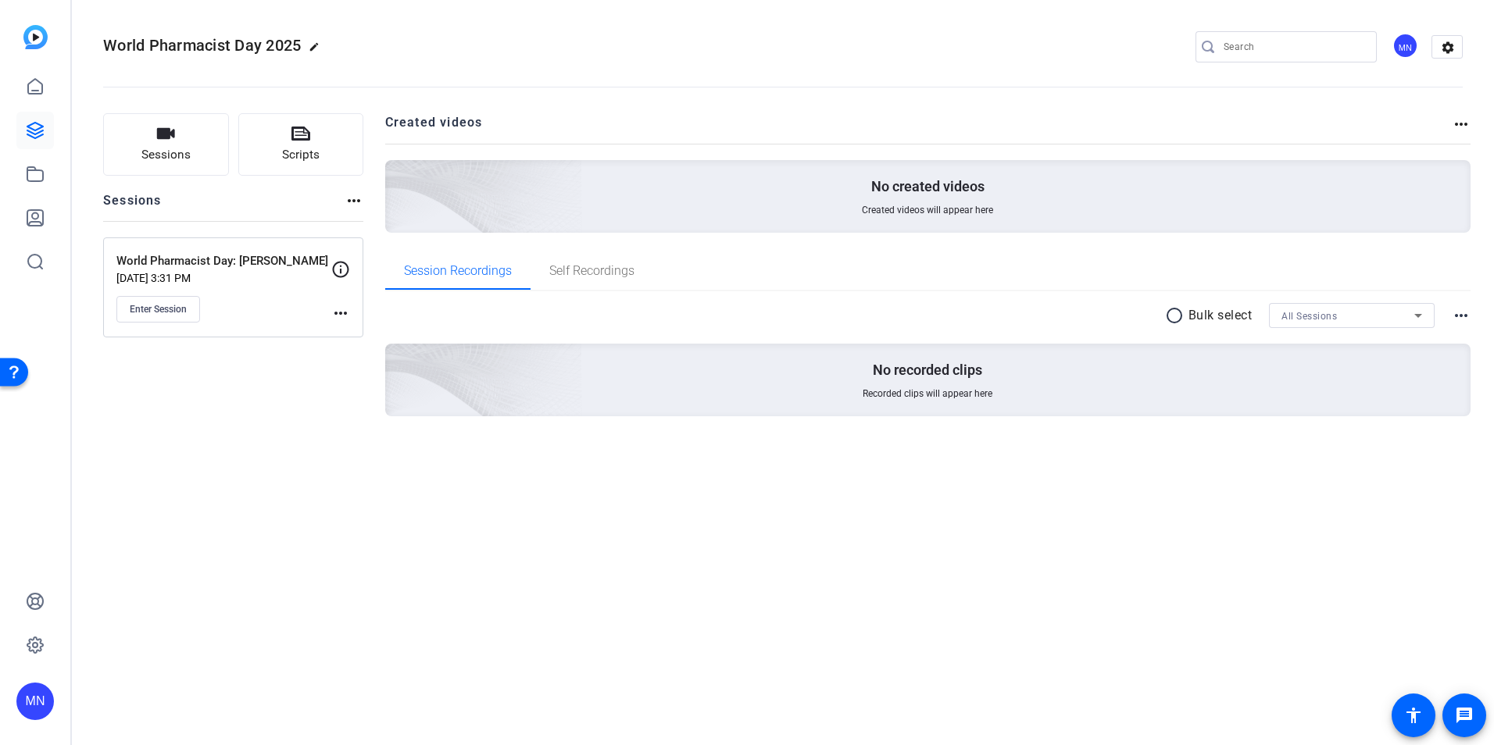
click at [341, 316] on mat-icon "more_horiz" at bounding box center [340, 313] width 19 height 19
click at [930, 548] on div at bounding box center [747, 372] width 1494 height 745
click at [306, 54] on h2 "World Pharmacist Day 2025 edit" at bounding box center [215, 46] width 224 height 27
click at [313, 48] on mat-icon "edit" at bounding box center [318, 50] width 19 height 19
click at [224, 45] on div "World Pharmacist Day 2025" at bounding box center [166, 46] width 127 height 25
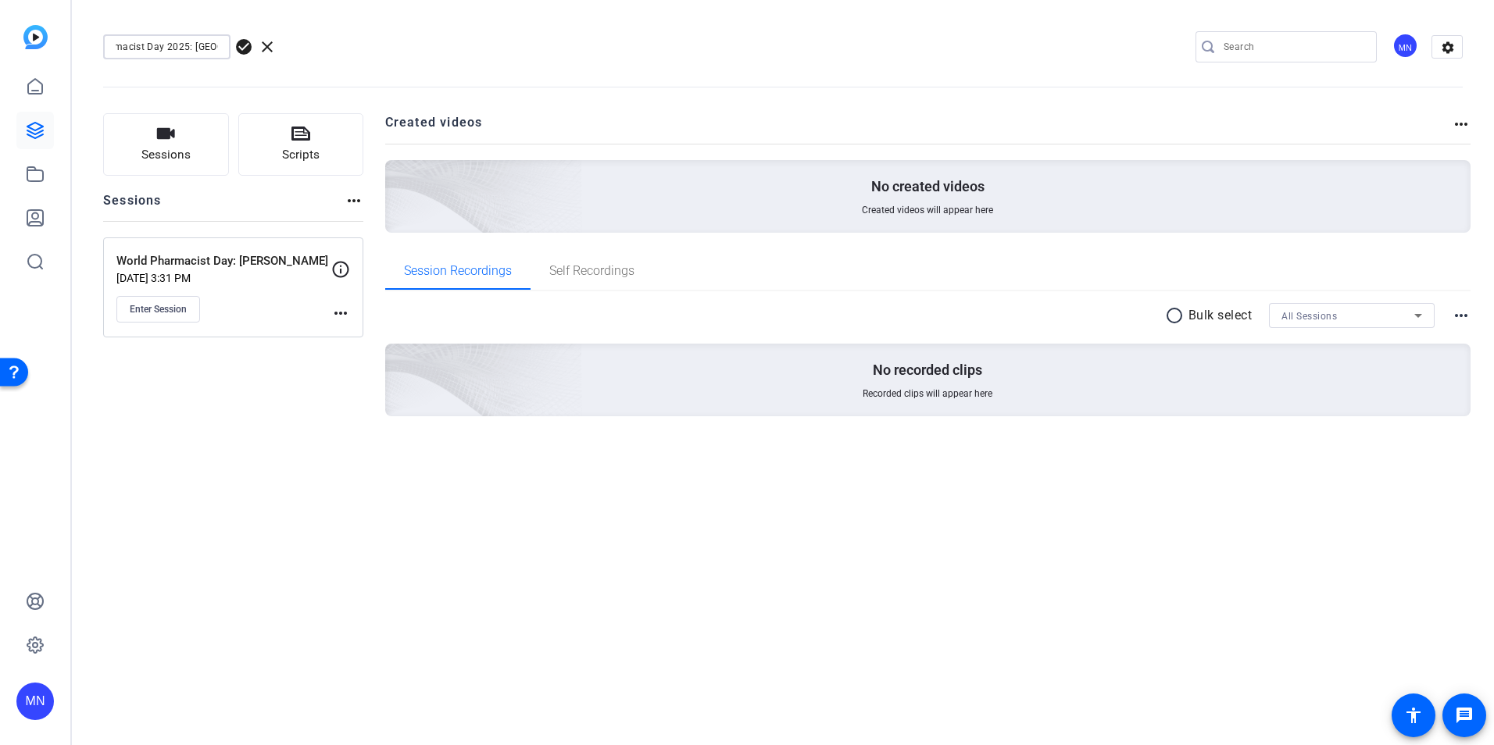
scroll to position [0, 60]
type input "World Pharmacist Day 2025: [GEOGRAPHIC_DATA]"
click at [245, 51] on span "check_circle" at bounding box center [243, 47] width 19 height 19
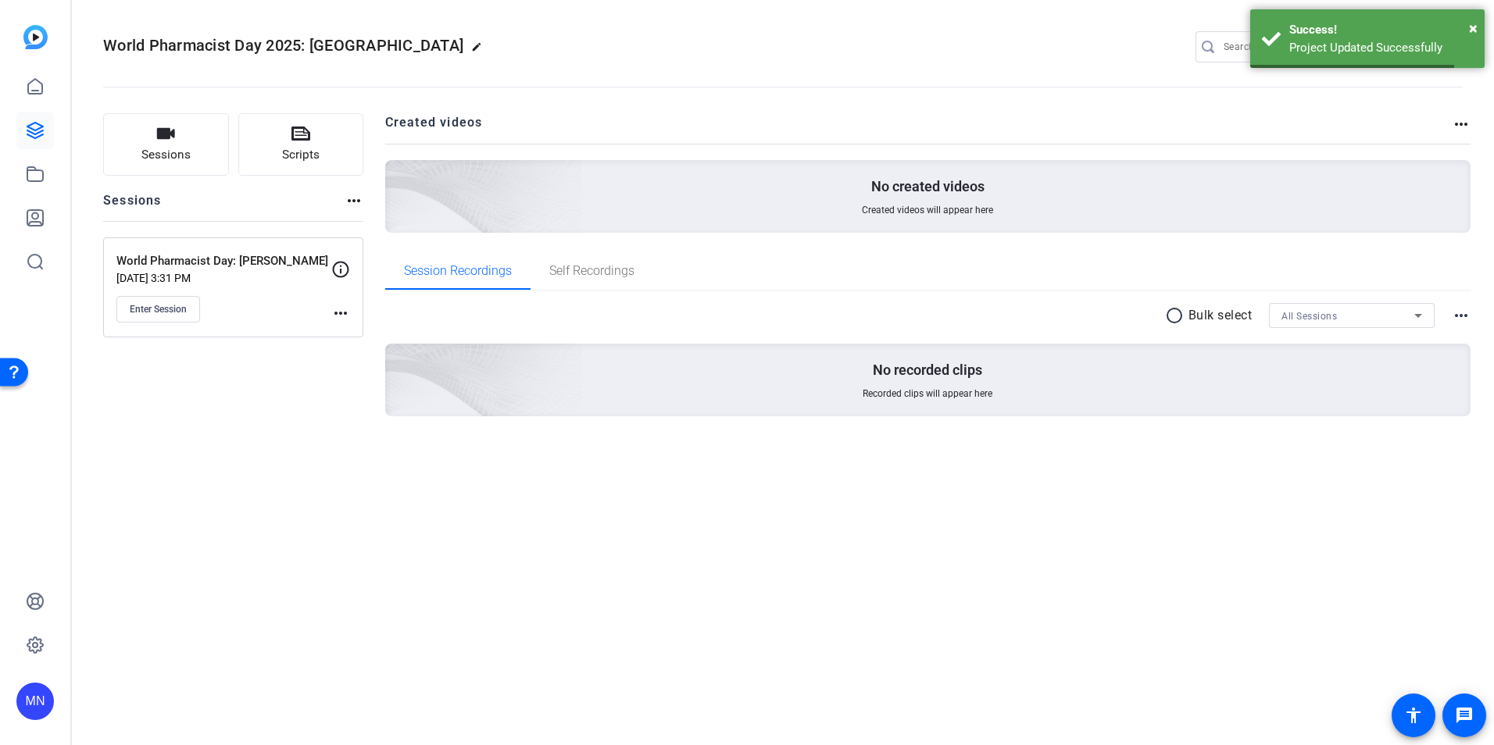
click at [245, 51] on span "World Pharmacist Day 2025: [GEOGRAPHIC_DATA]" at bounding box center [283, 45] width 360 height 19
copy div "World Pharmacist Day 2025: [PERSON_NAME] edit"
click at [587, 74] on openreel-divider-bar at bounding box center [783, 83] width 1360 height 48
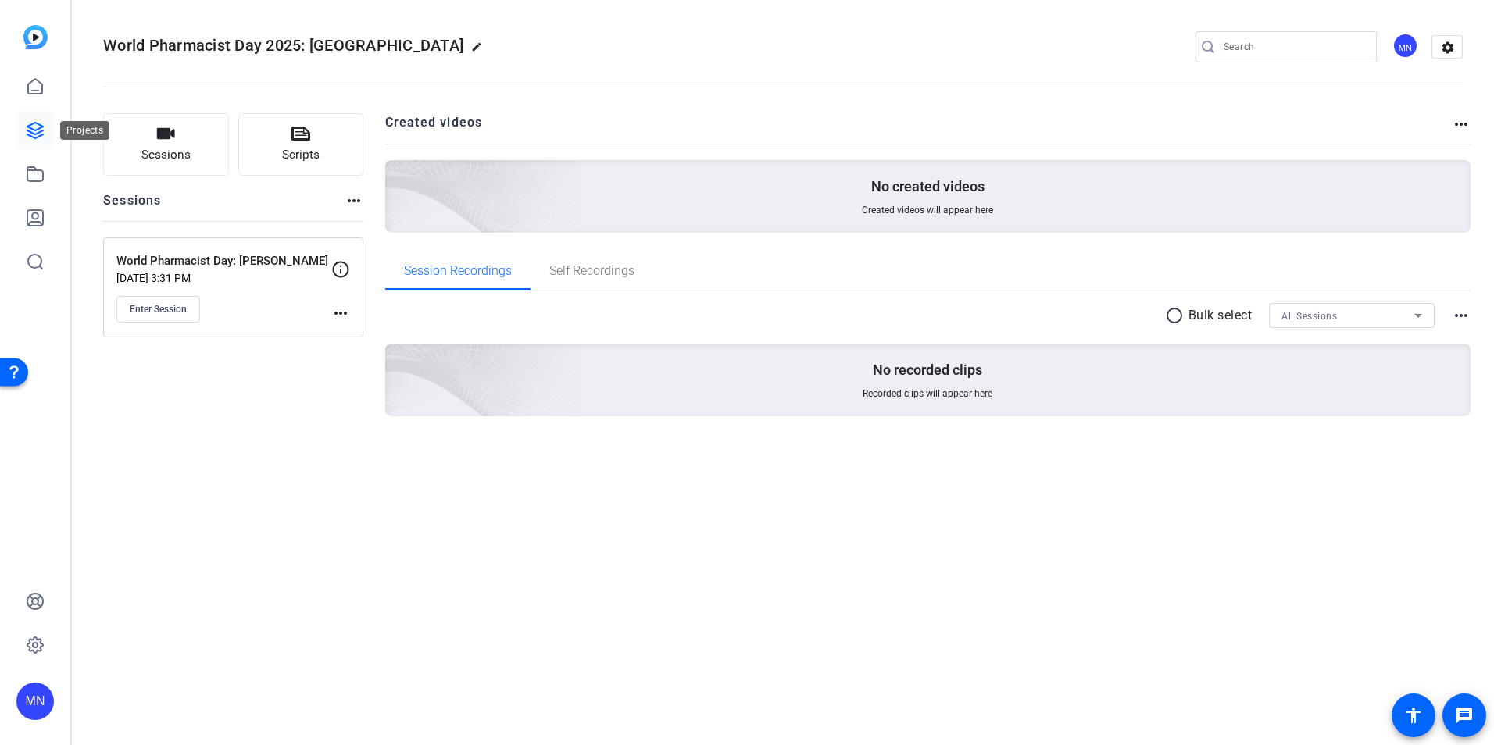
click at [39, 121] on icon at bounding box center [35, 130] width 19 height 19
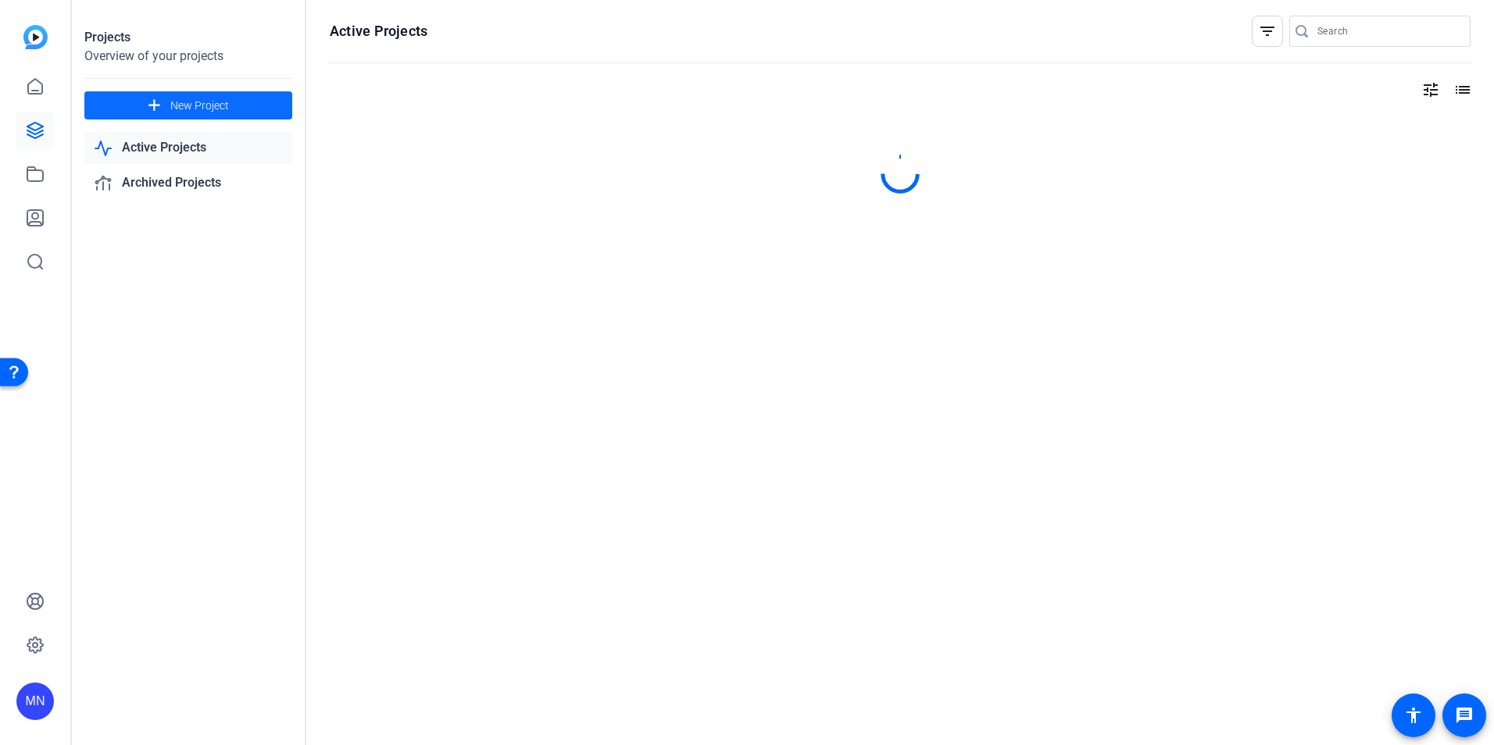
click at [258, 100] on span at bounding box center [188, 106] width 208 height 38
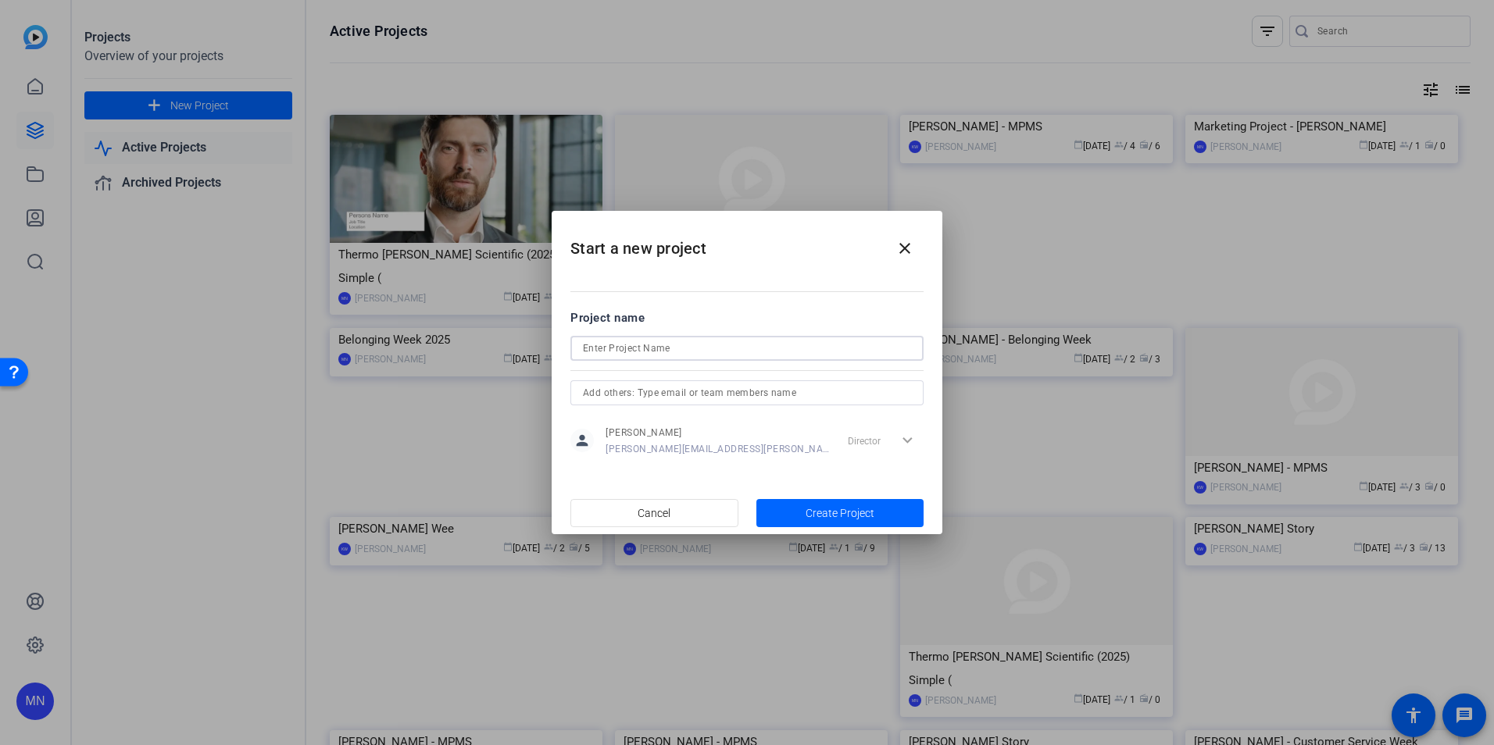
click at [708, 350] on input at bounding box center [747, 348] width 328 height 19
paste input "World Pharmacist Day 2025: [GEOGRAPHIC_DATA]"
drag, startPoint x: 755, startPoint y: 353, endPoint x: 711, endPoint y: 356, distance: 43.9
click at [711, 356] on input "World Pharmacist Day 2025: [GEOGRAPHIC_DATA]" at bounding box center [747, 348] width 328 height 19
click at [739, 341] on input "World Pharmacist Day 2025:" at bounding box center [747, 348] width 328 height 19
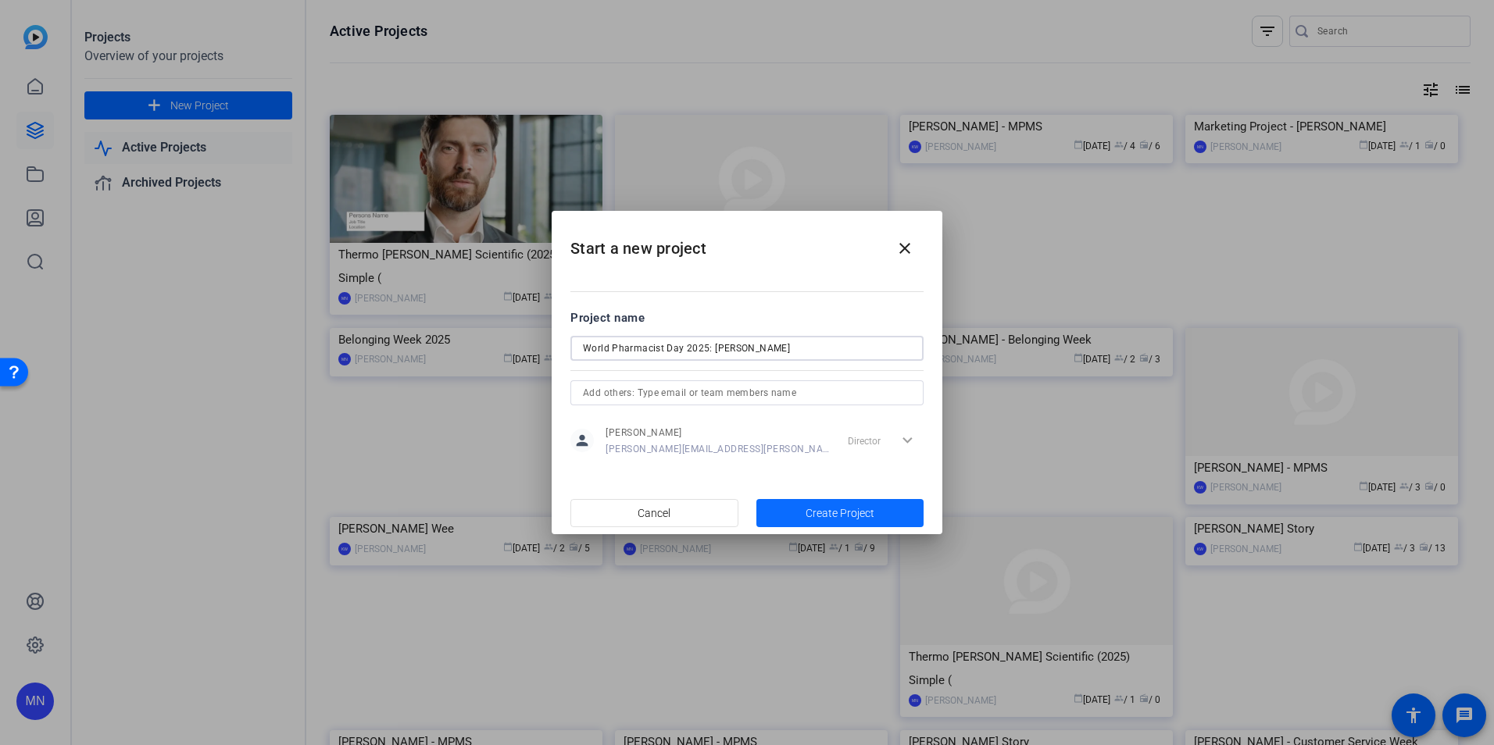
type input "World Pharmacist Day 2025: [PERSON_NAME]"
click at [849, 507] on span "Create Project" at bounding box center [840, 514] width 69 height 16
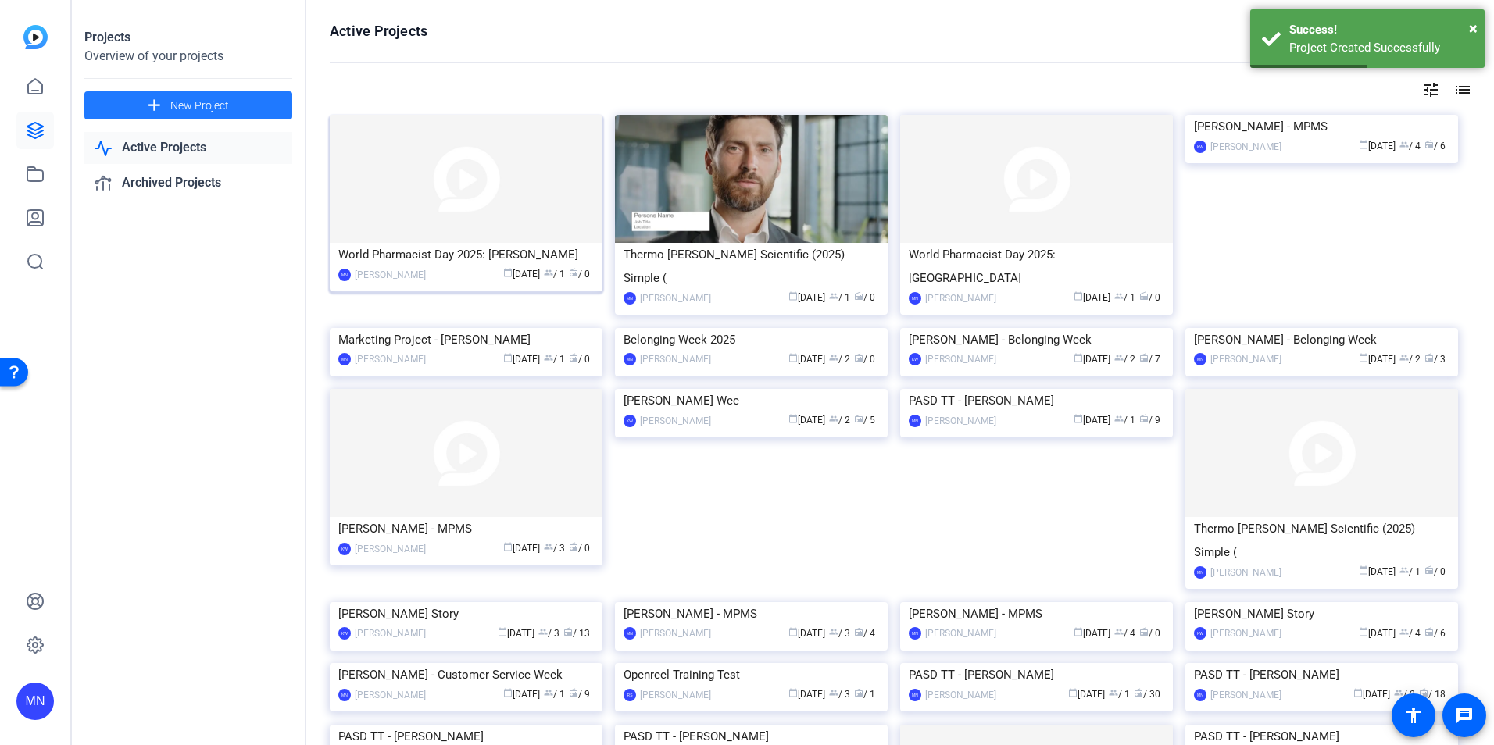
click at [555, 206] on img at bounding box center [466, 179] width 273 height 128
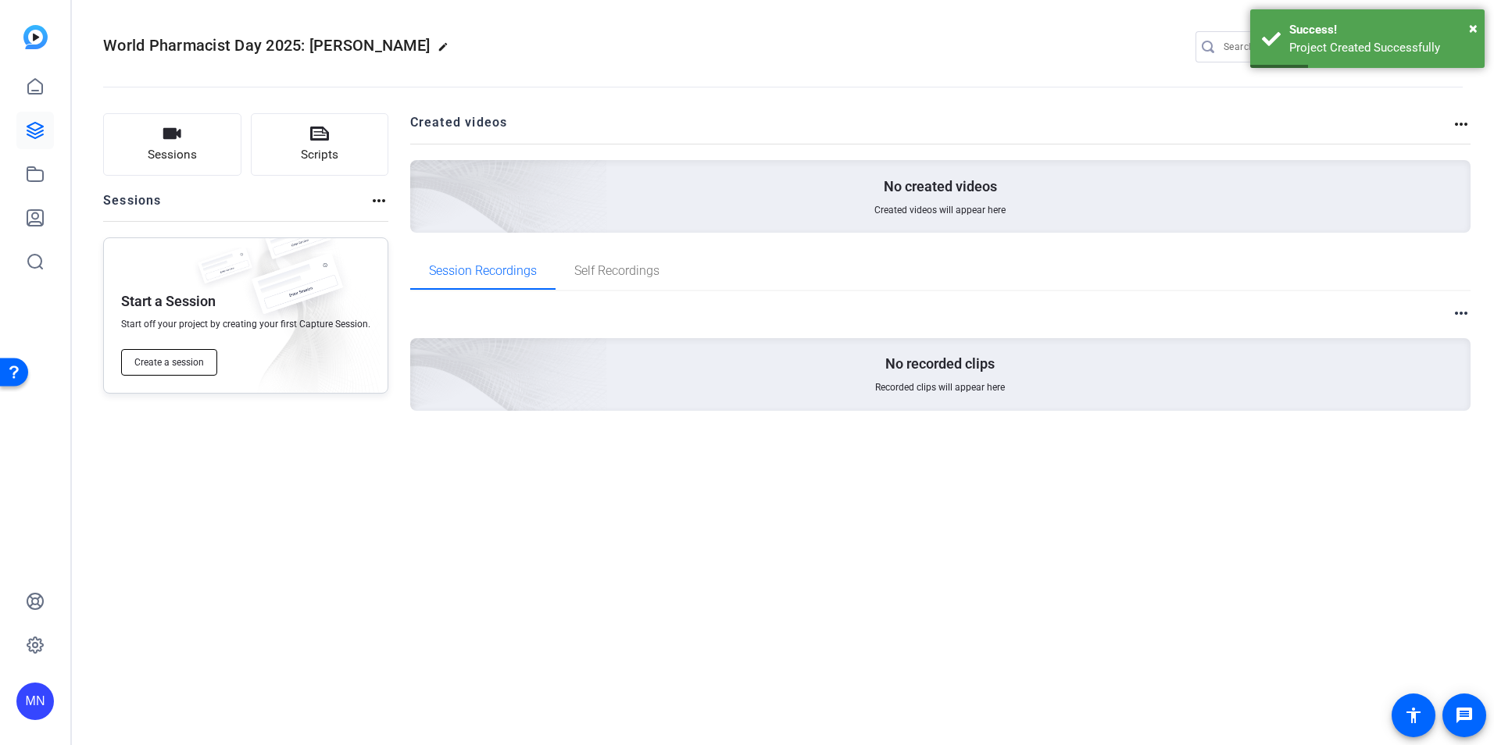
click at [186, 366] on span "Create a session" at bounding box center [169, 362] width 70 height 13
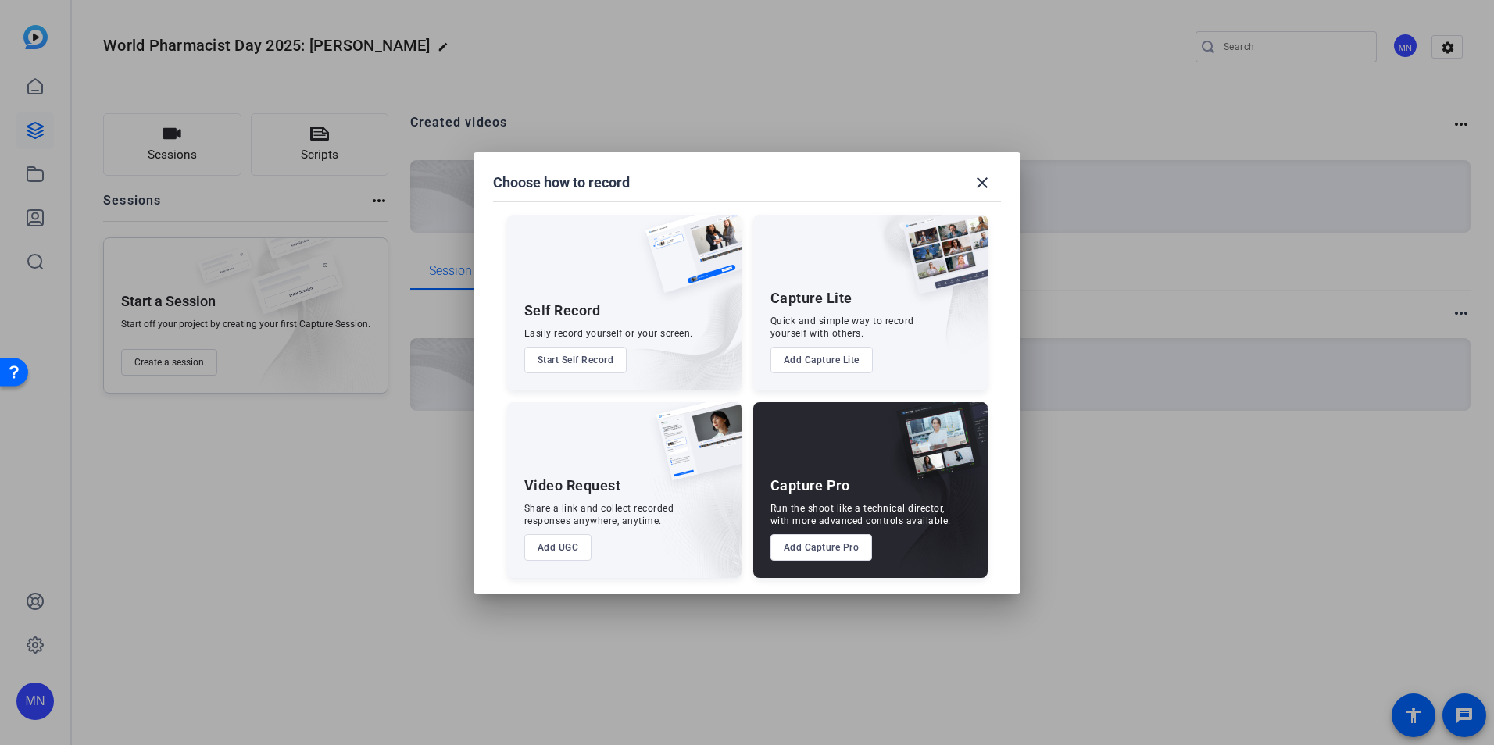
click at [833, 546] on button "Add Capture Pro" at bounding box center [821, 547] width 102 height 27
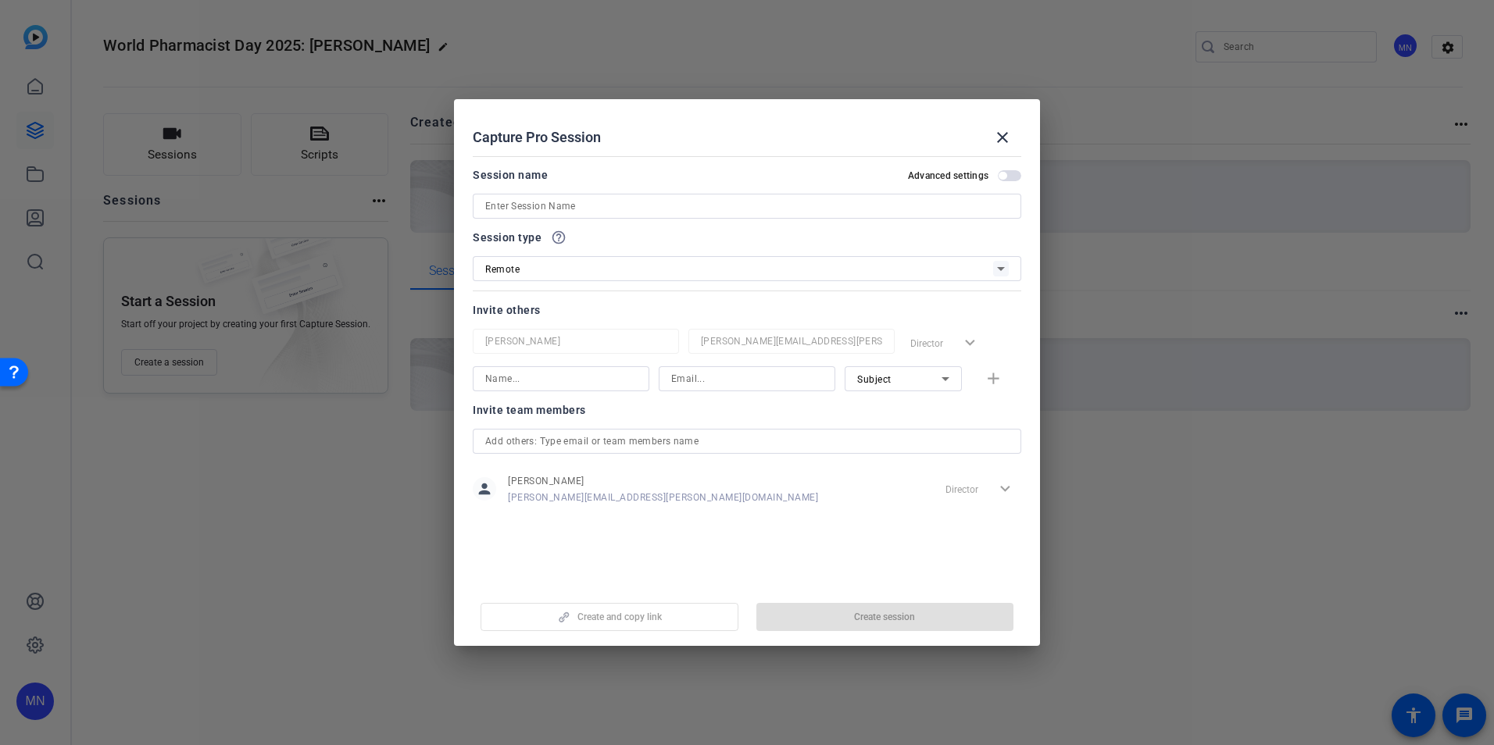
click at [691, 207] on input at bounding box center [746, 206] width 523 height 19
paste input "World Pharmacist Day 2025: [GEOGRAPHIC_DATA]"
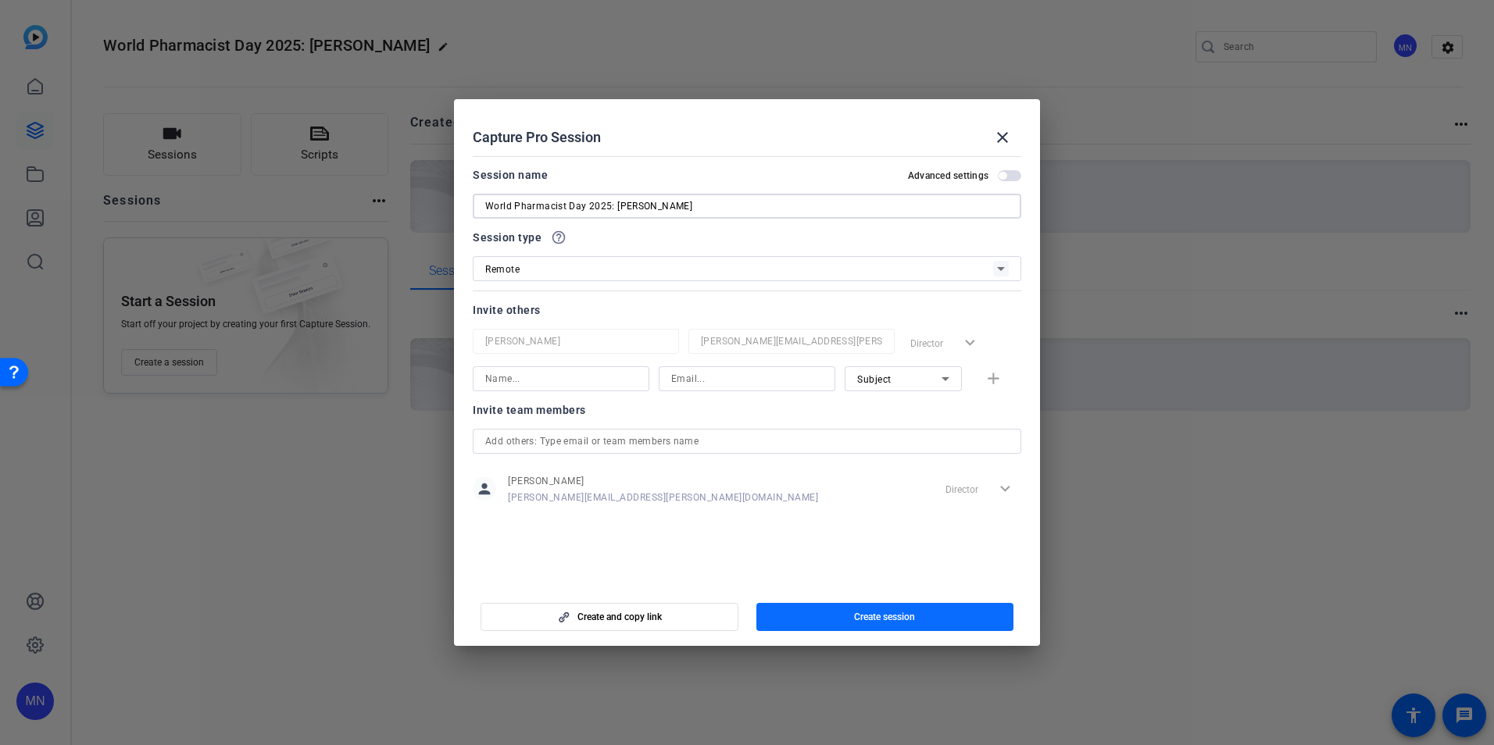
type input "World Pharmacist Day 2025: [PERSON_NAME]"
click at [796, 618] on span "button" at bounding box center [885, 618] width 258 height 38
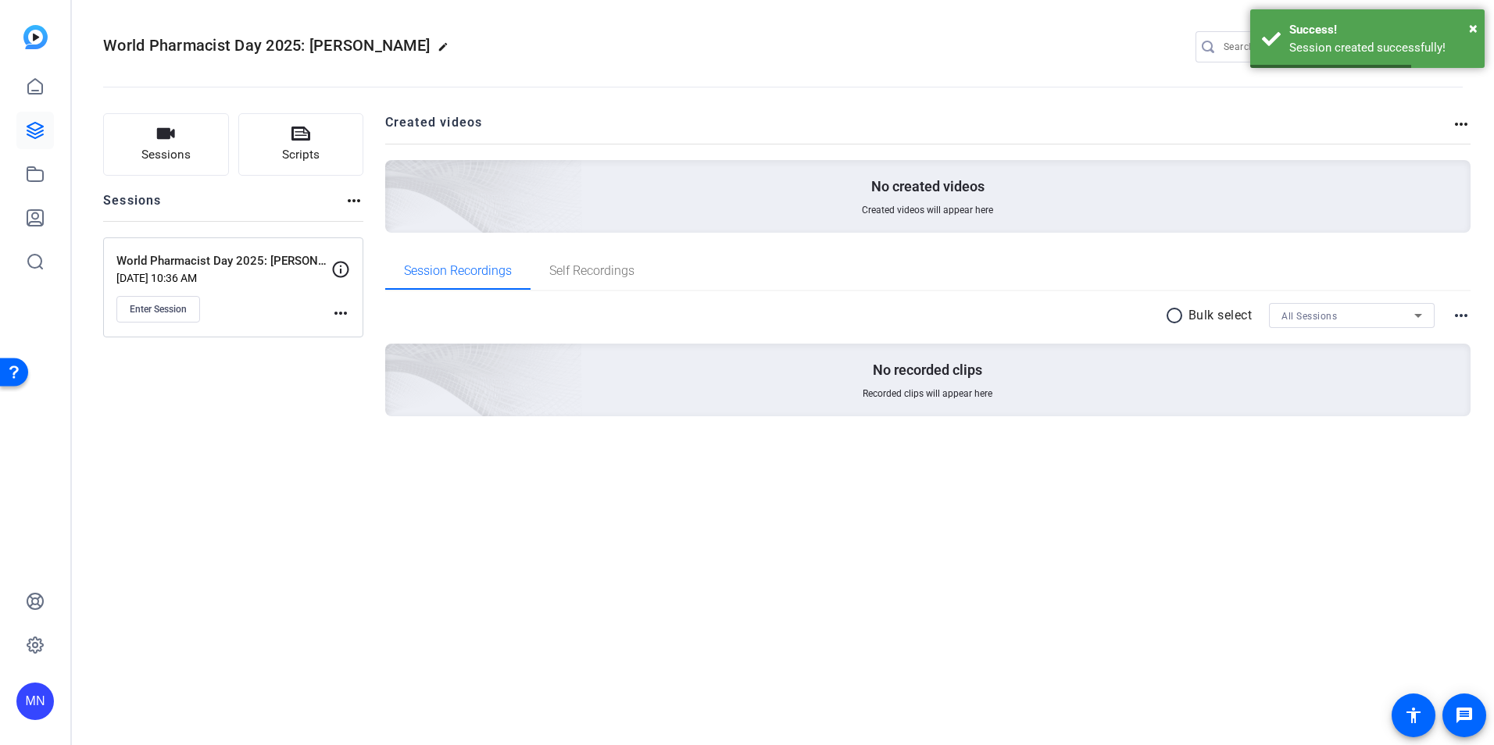
click at [334, 314] on mat-icon "more_horiz" at bounding box center [340, 313] width 19 height 19
click at [359, 338] on span "Edit Session" at bounding box center [379, 336] width 71 height 19
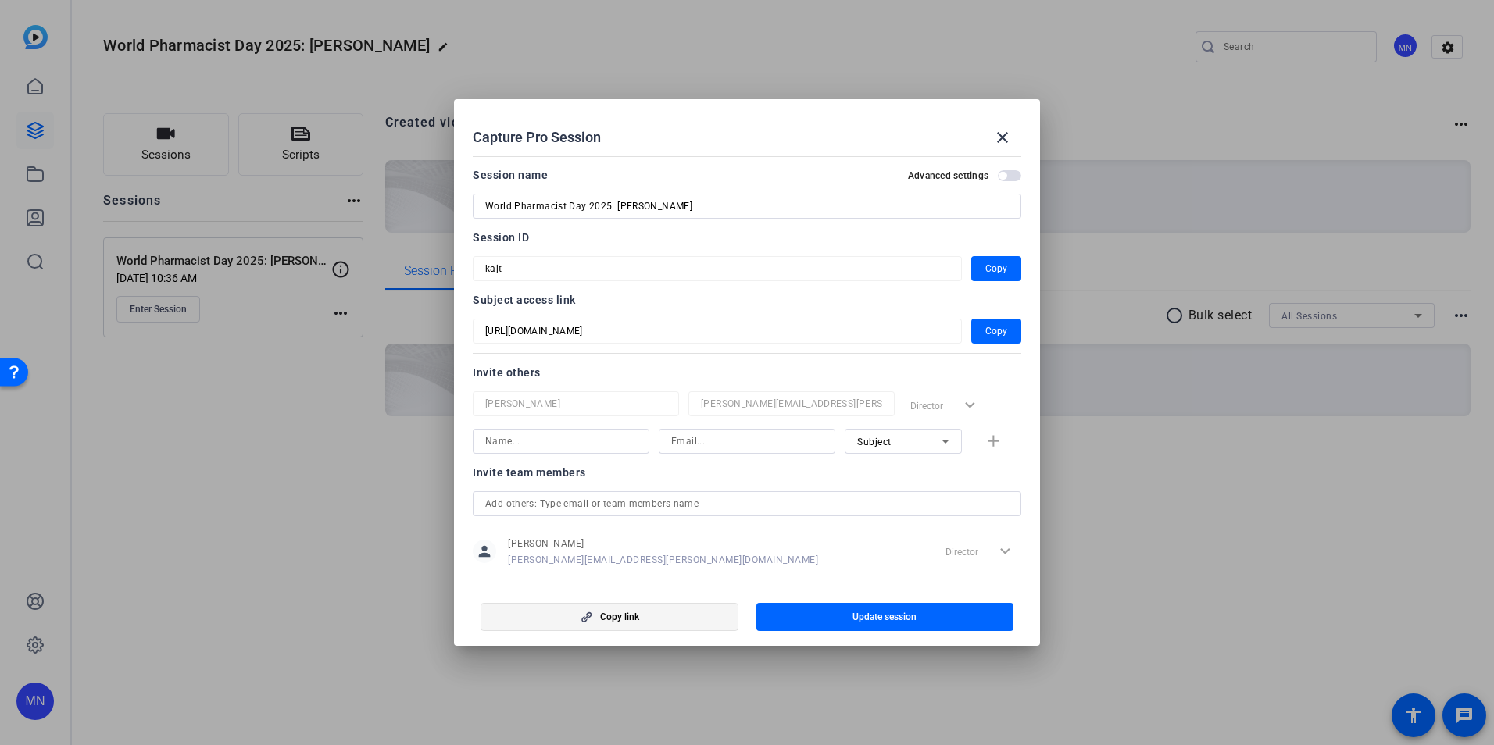
click at [666, 626] on span "button" at bounding box center [609, 618] width 256 height 38
click at [1000, 255] on span "button" at bounding box center [996, 269] width 50 height 38
click at [971, 331] on span "button" at bounding box center [996, 332] width 50 height 38
click at [1004, 139] on mat-icon "close" at bounding box center [1002, 137] width 19 height 19
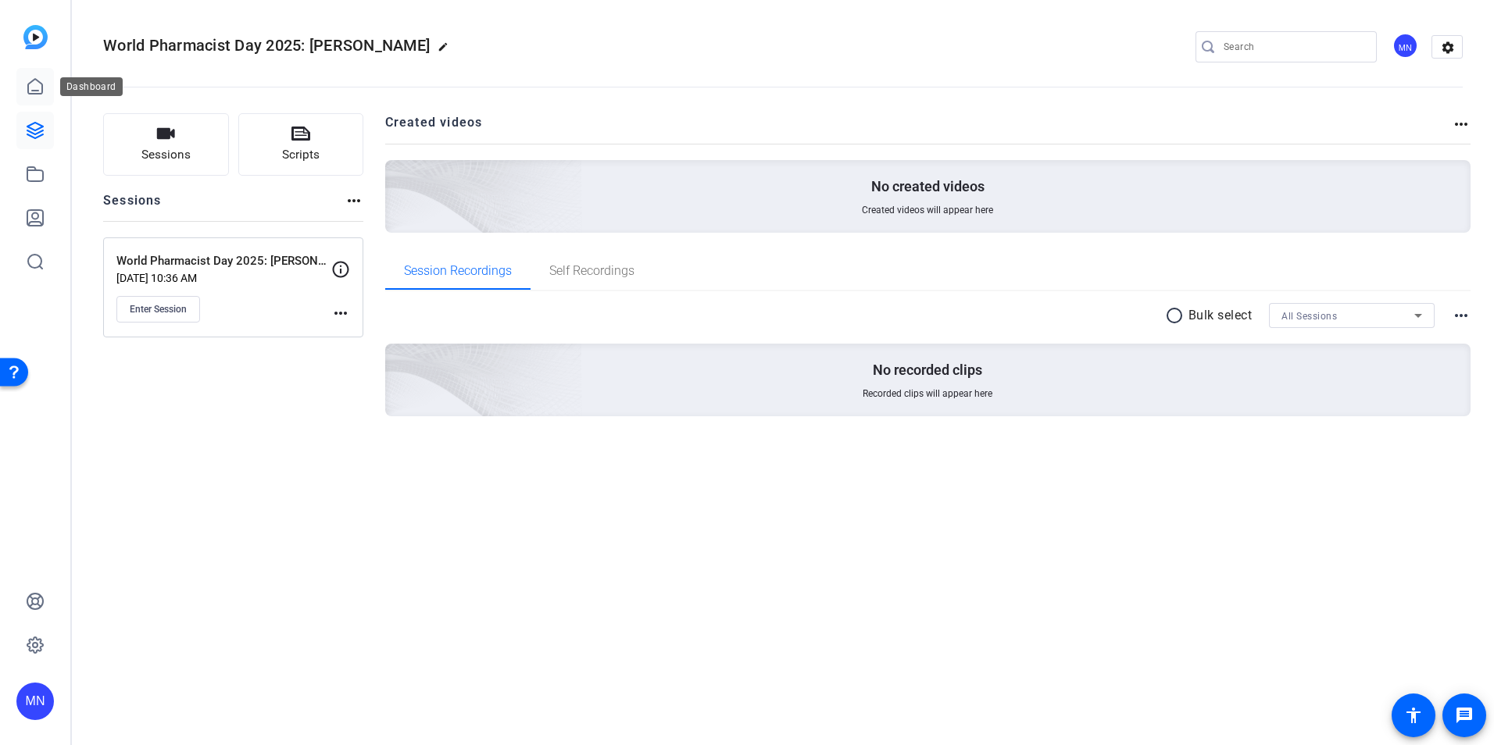
click at [41, 93] on icon at bounding box center [35, 86] width 14 height 15
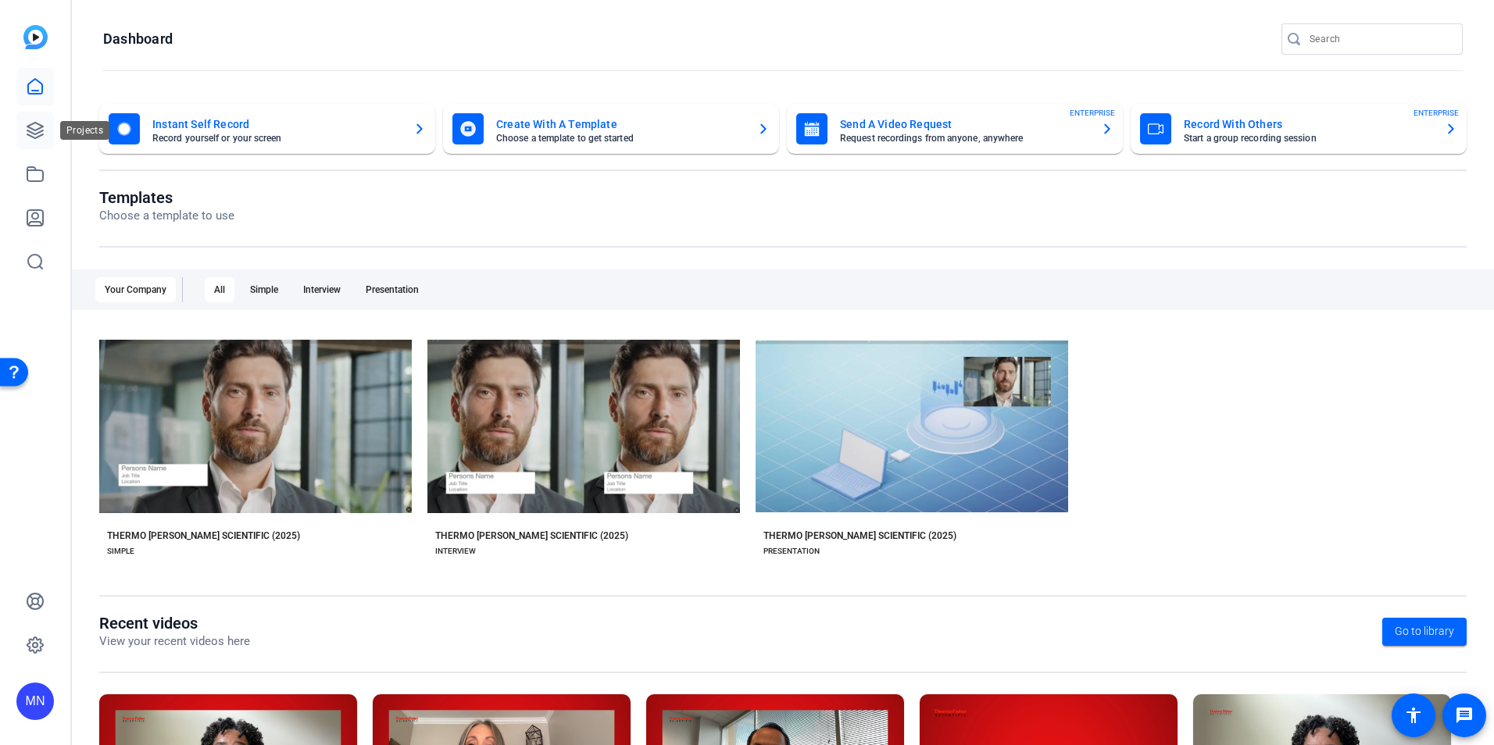
click at [41, 136] on icon at bounding box center [35, 131] width 16 height 16
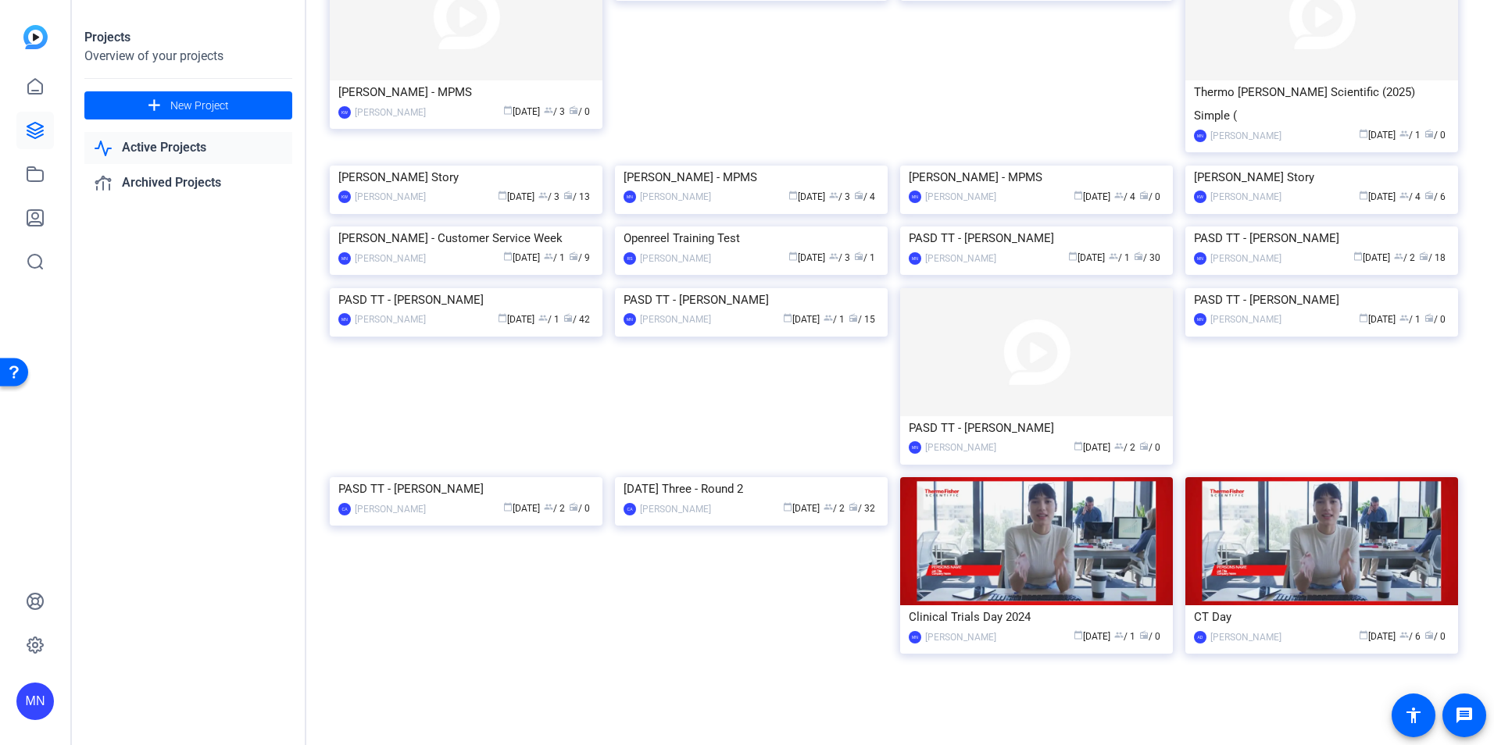
scroll to position [774, 0]
drag, startPoint x: 842, startPoint y: 523, endPoint x: 677, endPoint y: 688, distance: 232.6
click at [677, 688] on div "World Pharmacist Day 2025: [PERSON_NAME] MN [PERSON_NAME] calendar_today [DATE]…" at bounding box center [900, 183] width 1141 height 1010
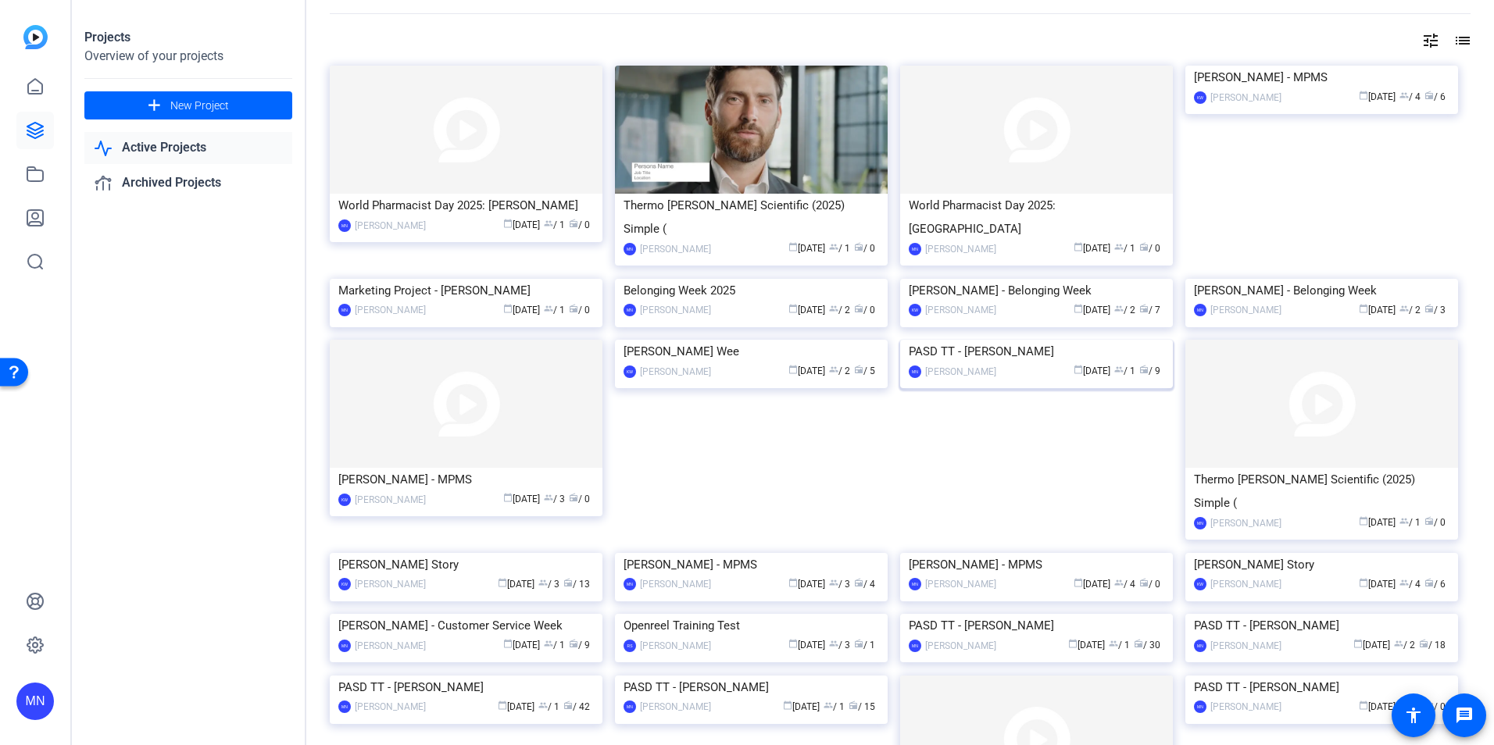
scroll to position [0, 0]
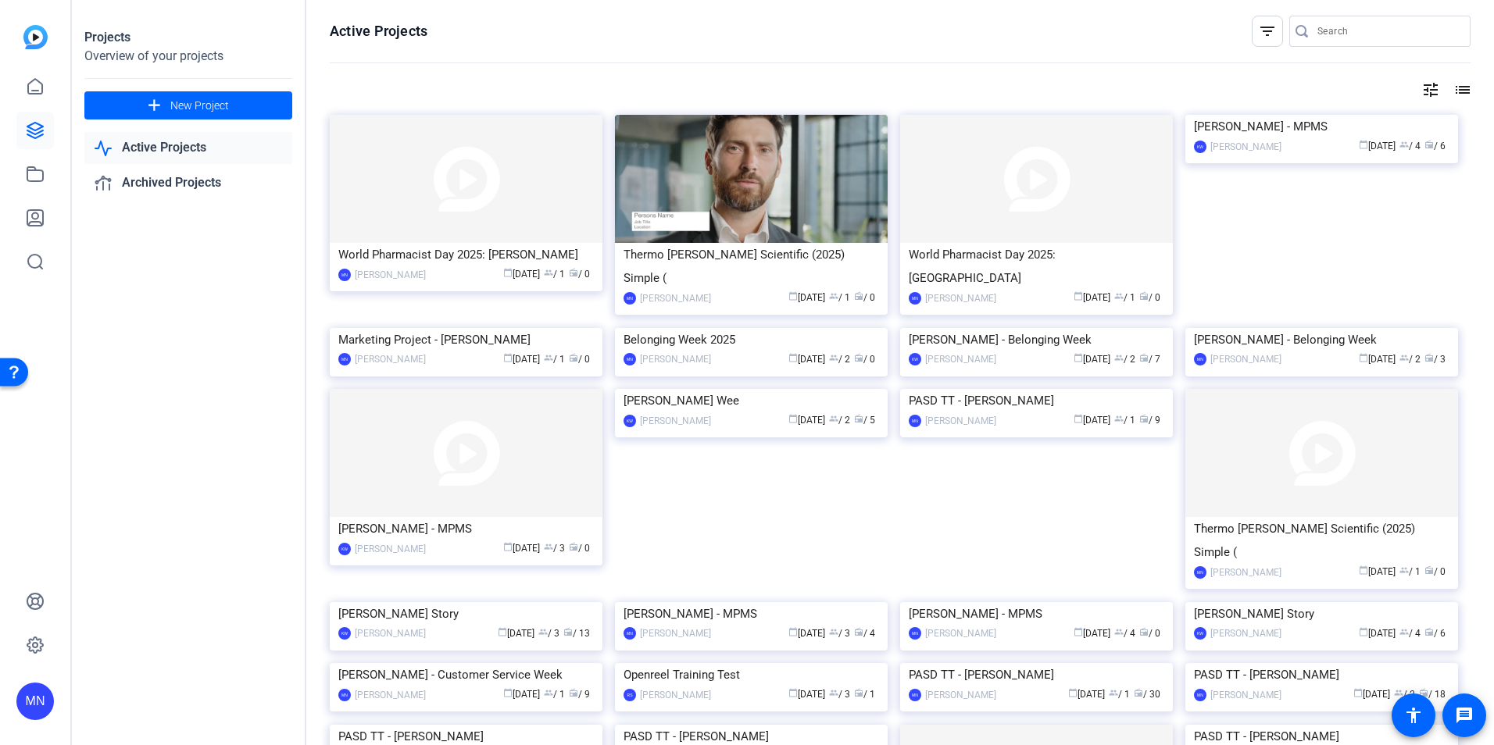
click at [1258, 23] on mat-icon "filter_list" at bounding box center [1267, 31] width 19 height 19
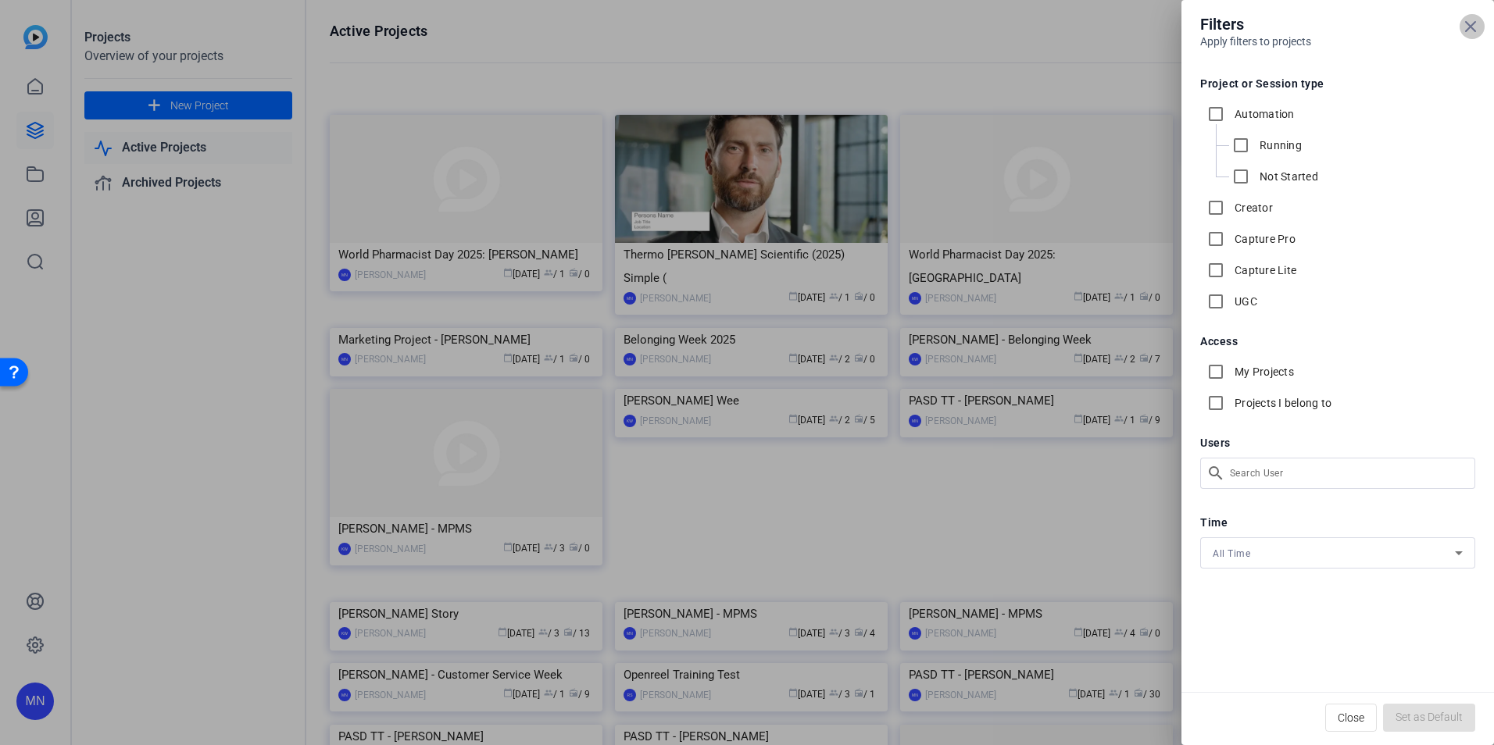
click at [1475, 23] on icon at bounding box center [1470, 26] width 19 height 19
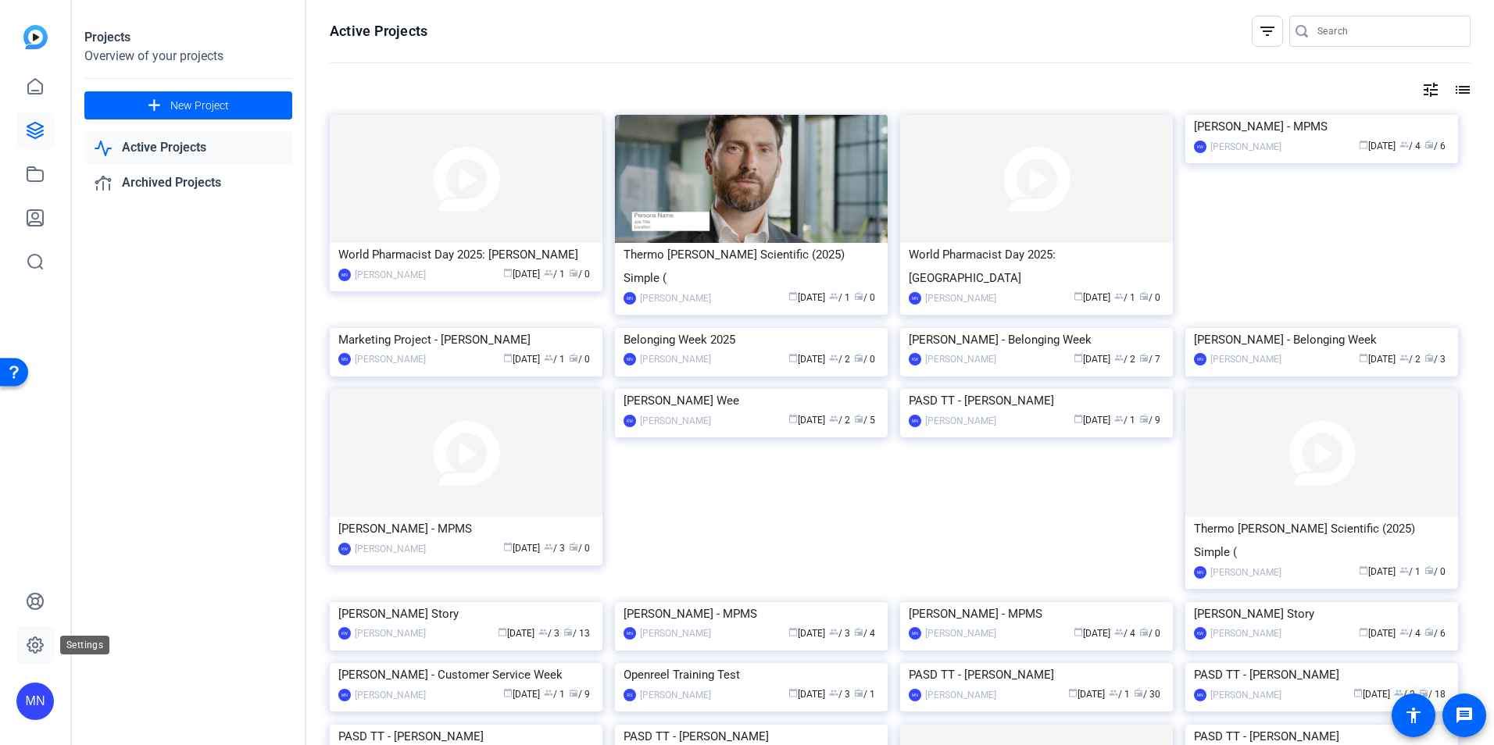
click at [38, 641] on icon at bounding box center [35, 645] width 19 height 19
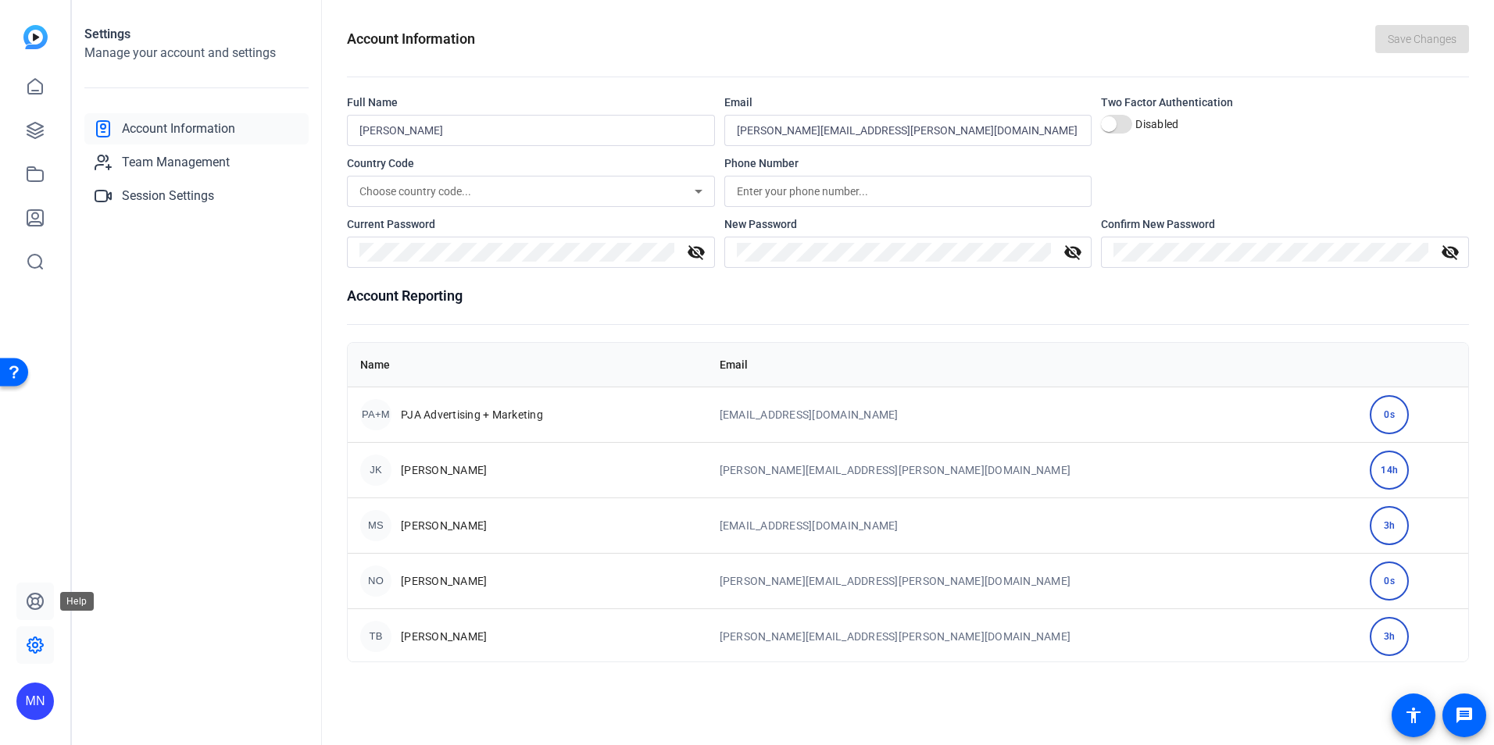
click at [36, 599] on icon at bounding box center [35, 602] width 16 height 16
